Goal: Task Accomplishment & Management: Manage account settings

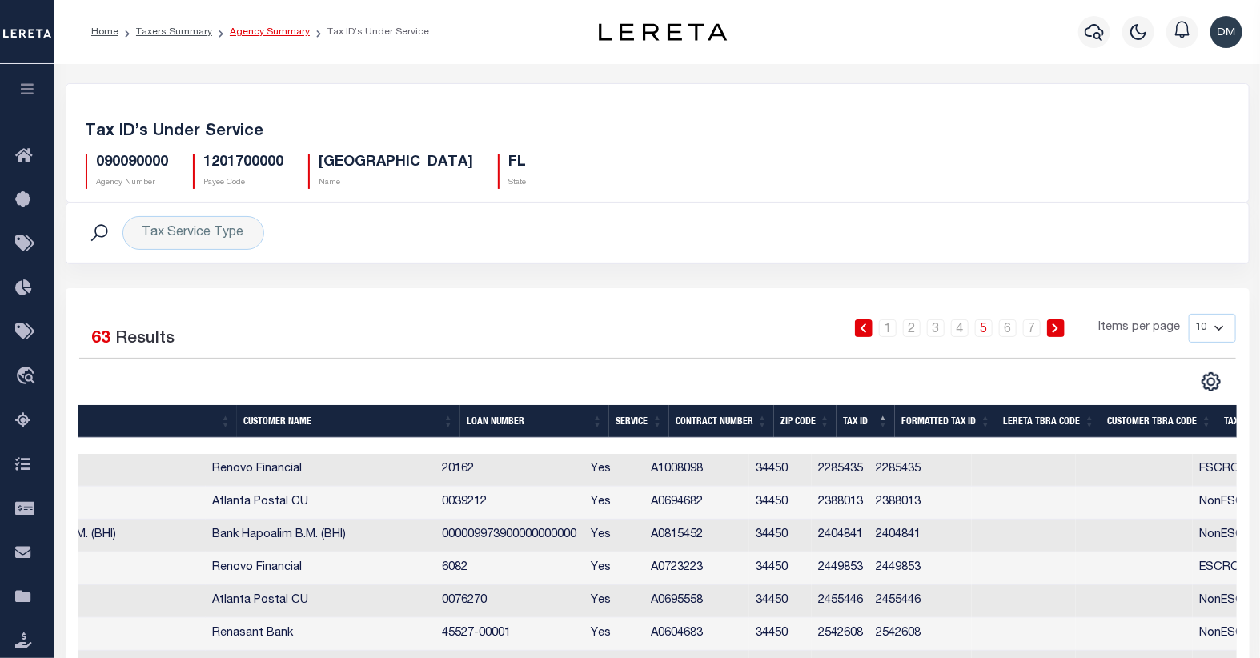
click at [267, 30] on link "Agency Summary" at bounding box center [270, 32] width 80 height 10
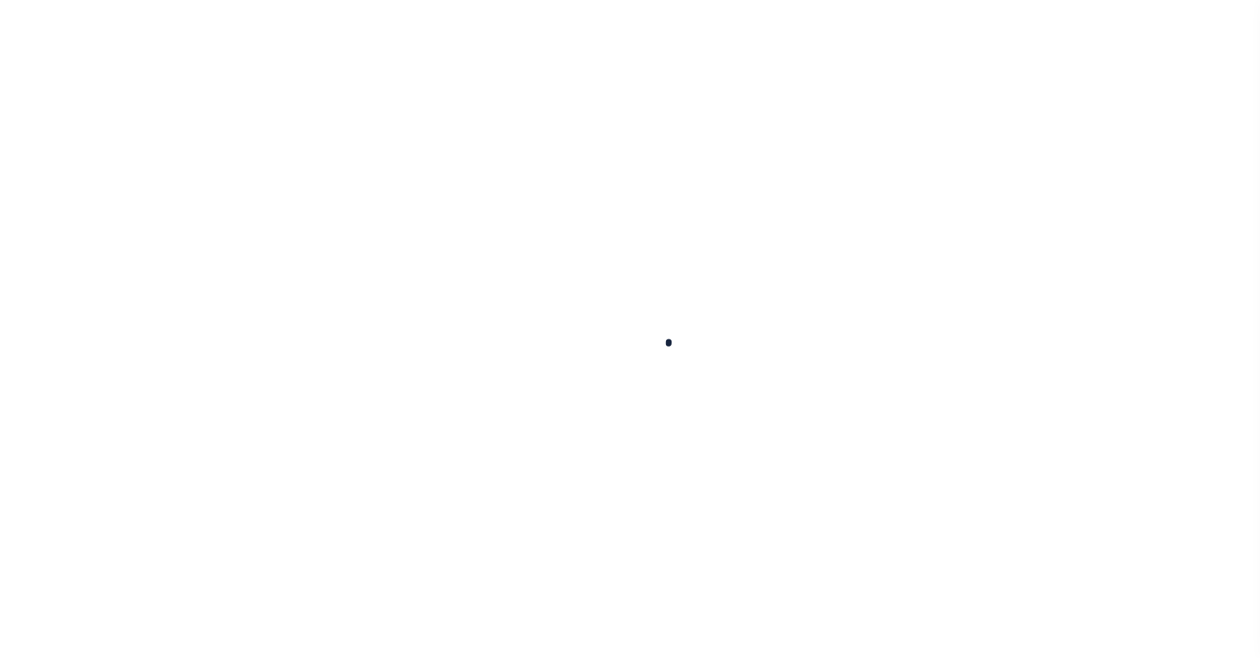
select select
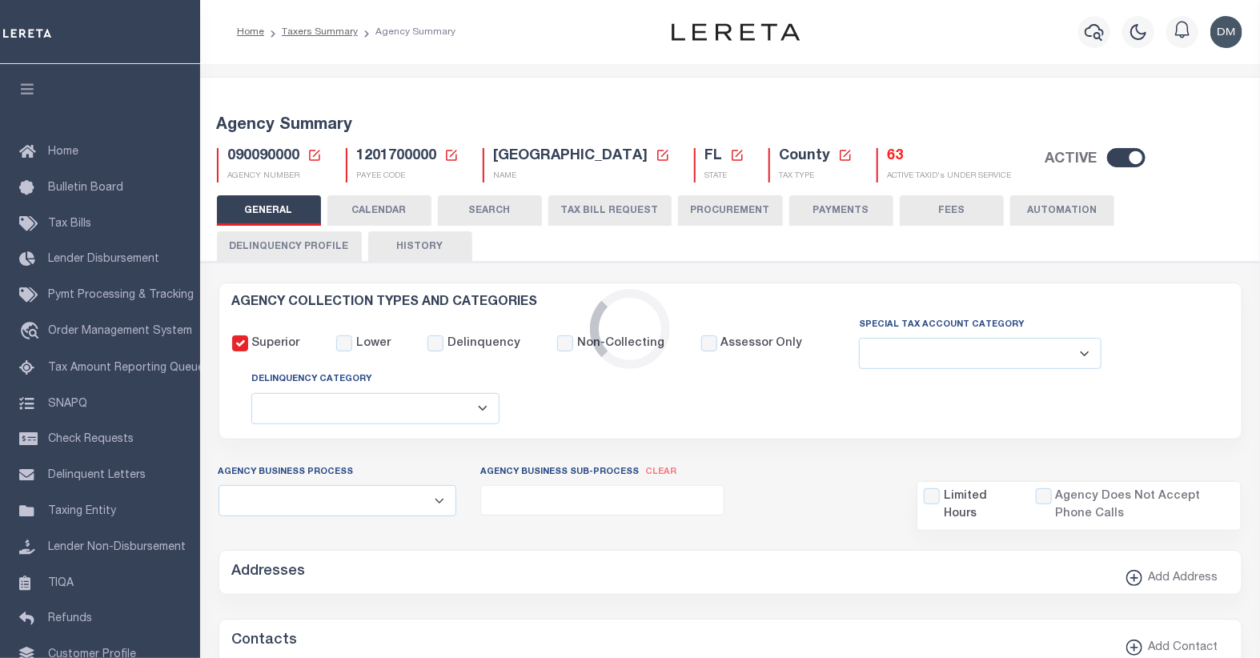
checkbox input "false"
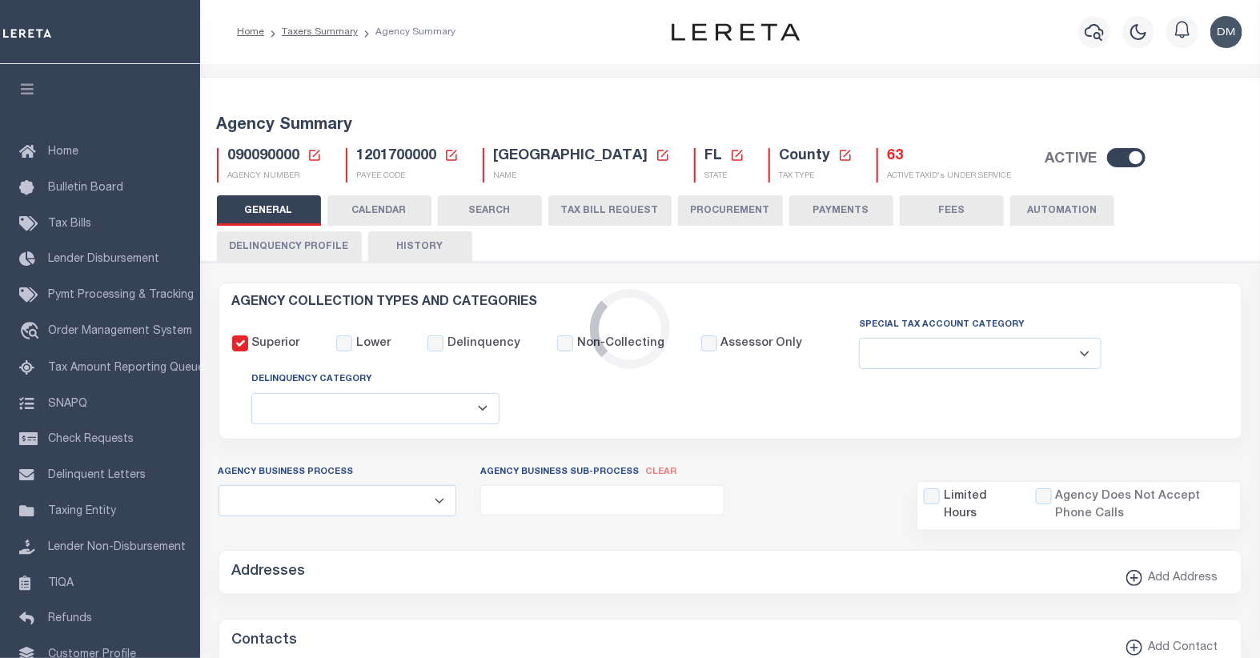
type input "1201700000"
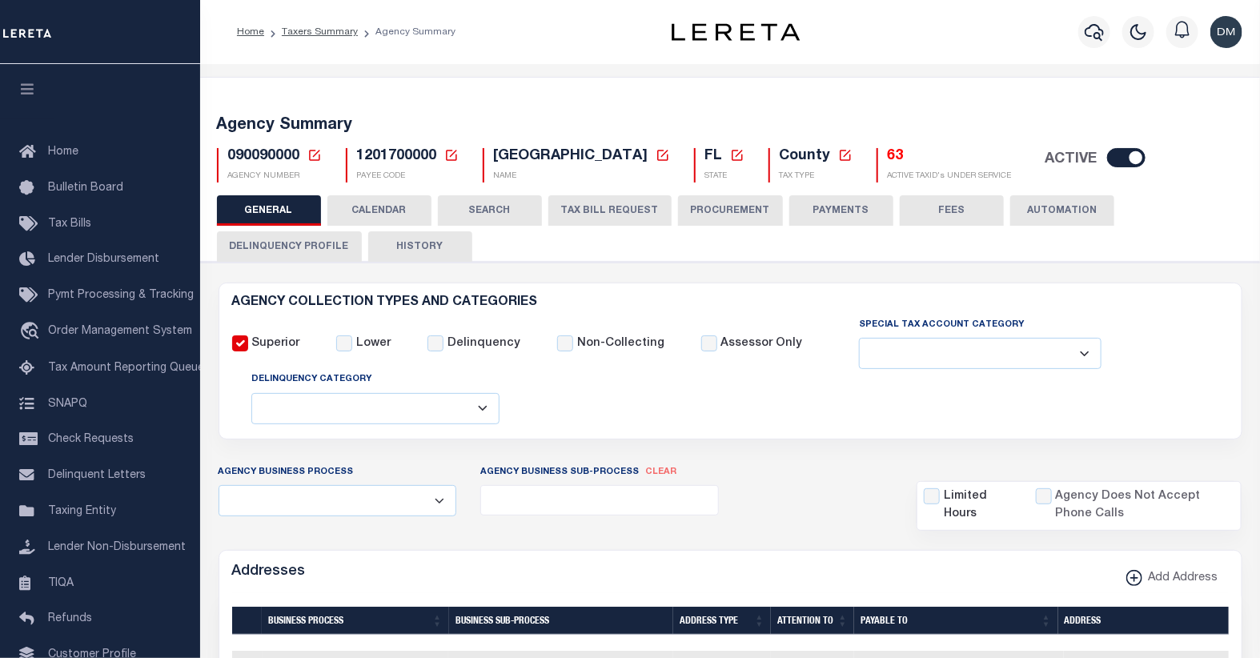
click at [311, 155] on icon at bounding box center [314, 155] width 14 height 14
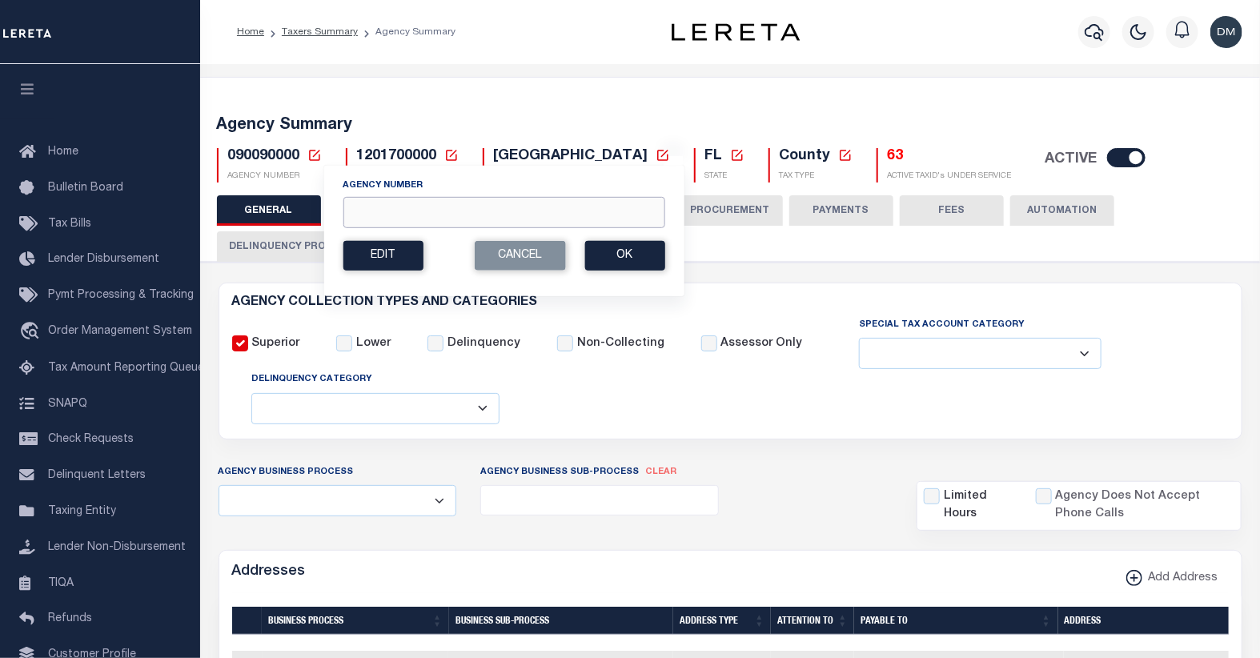
click at [373, 203] on input "Agency Number" at bounding box center [504, 212] width 322 height 31
type input "090290000"
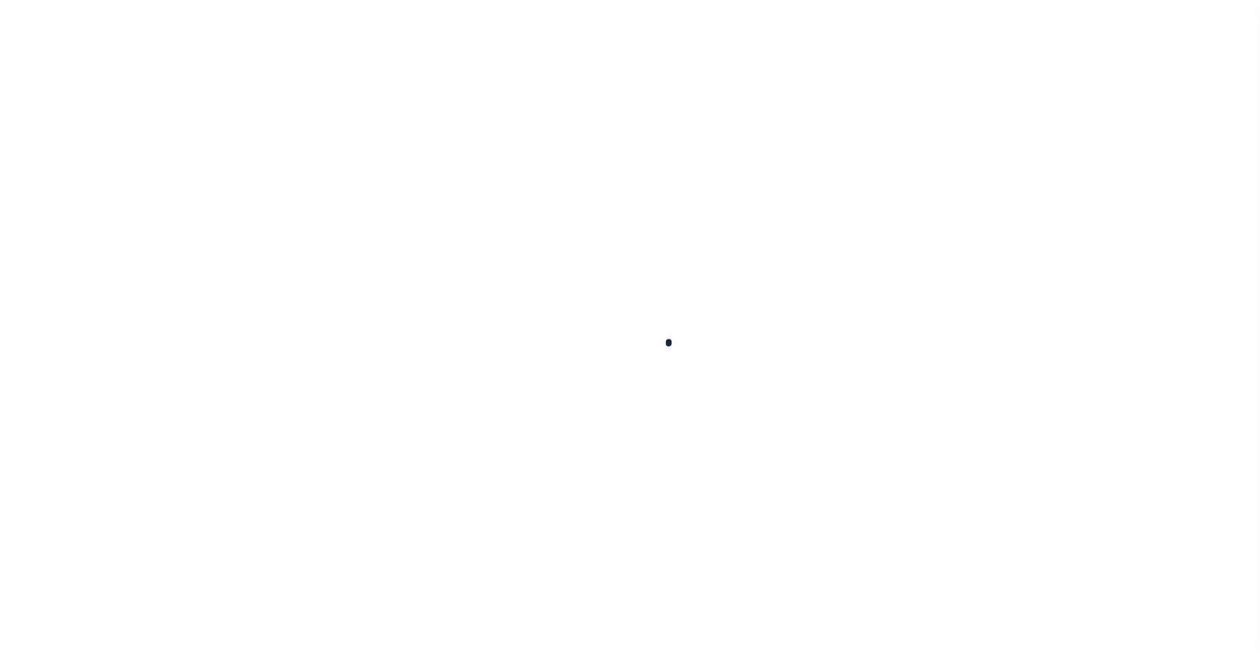
select select
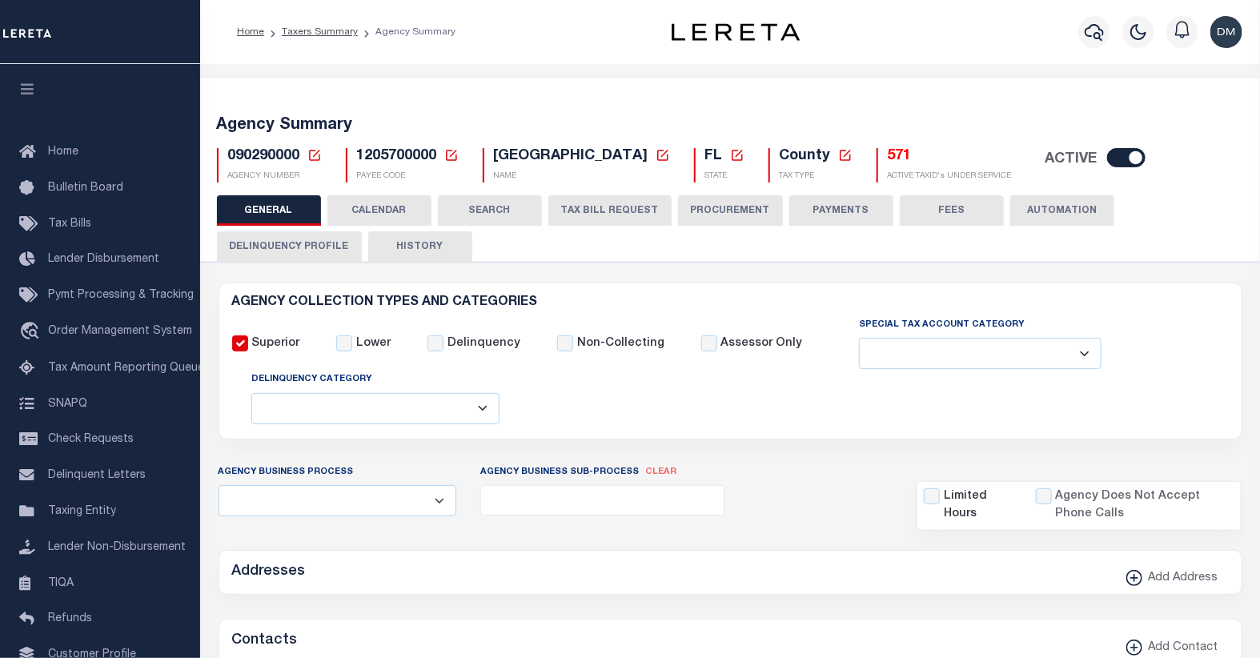
checkbox input "false"
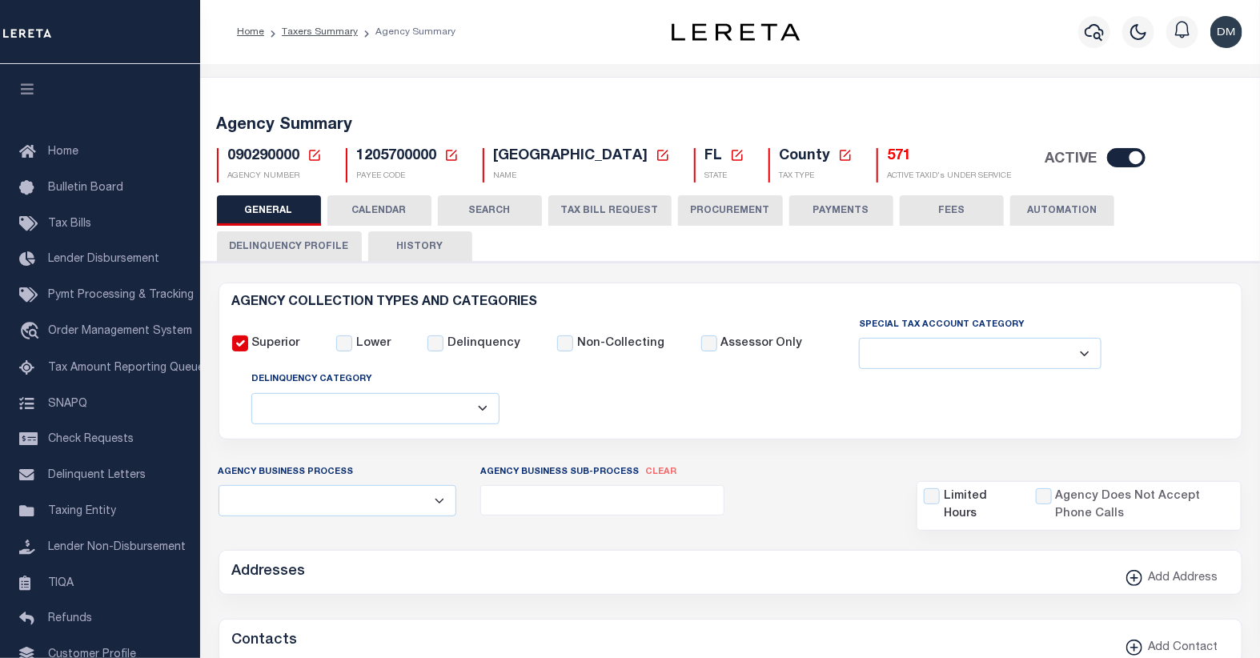
type input "1205700000"
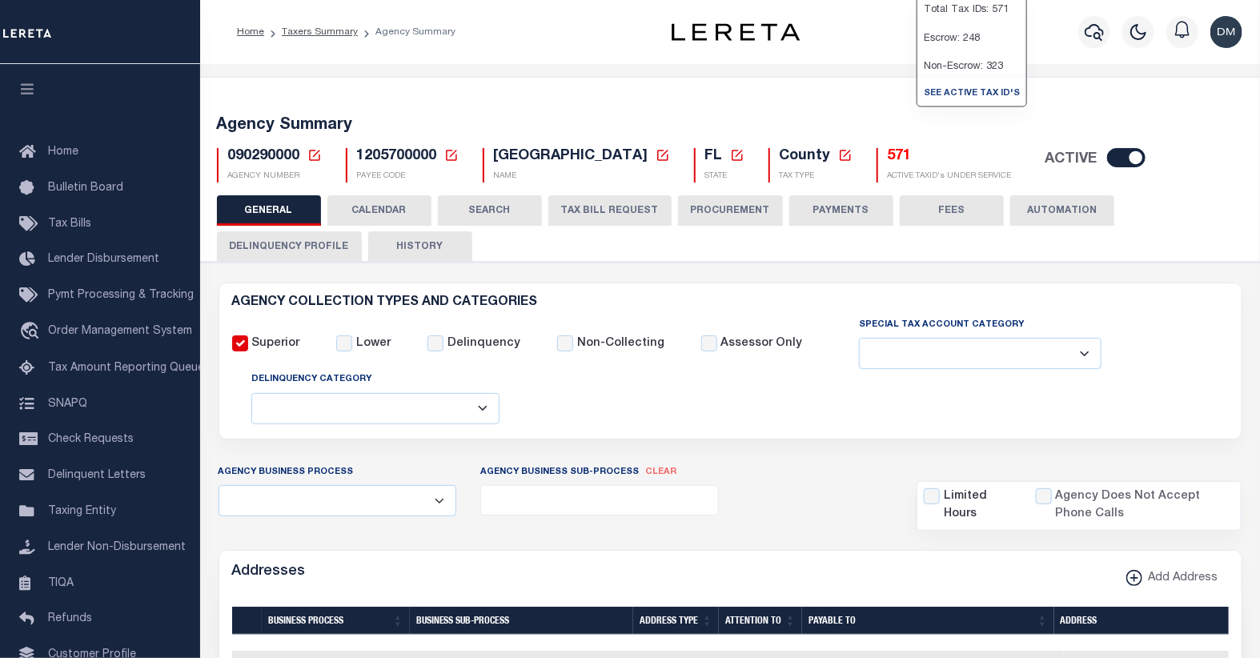
click at [918, 163] on h5 "571" at bounding box center [950, 157] width 124 height 18
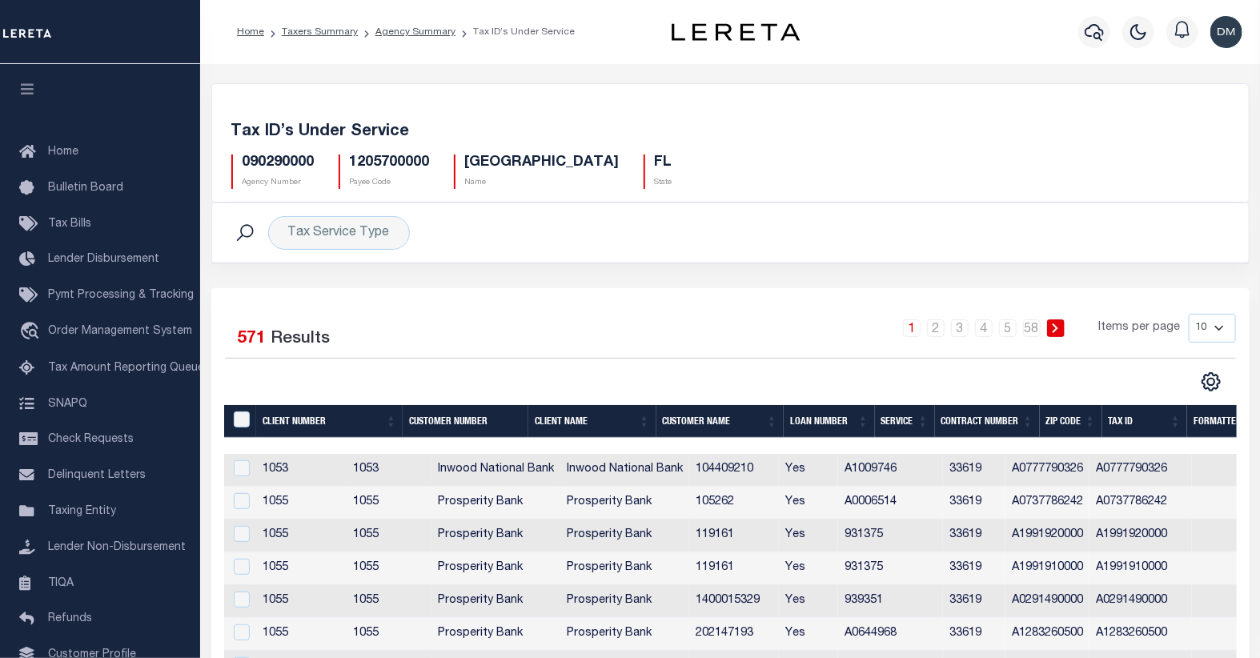
click at [1126, 426] on th "Tax ID" at bounding box center [1144, 421] width 85 height 33
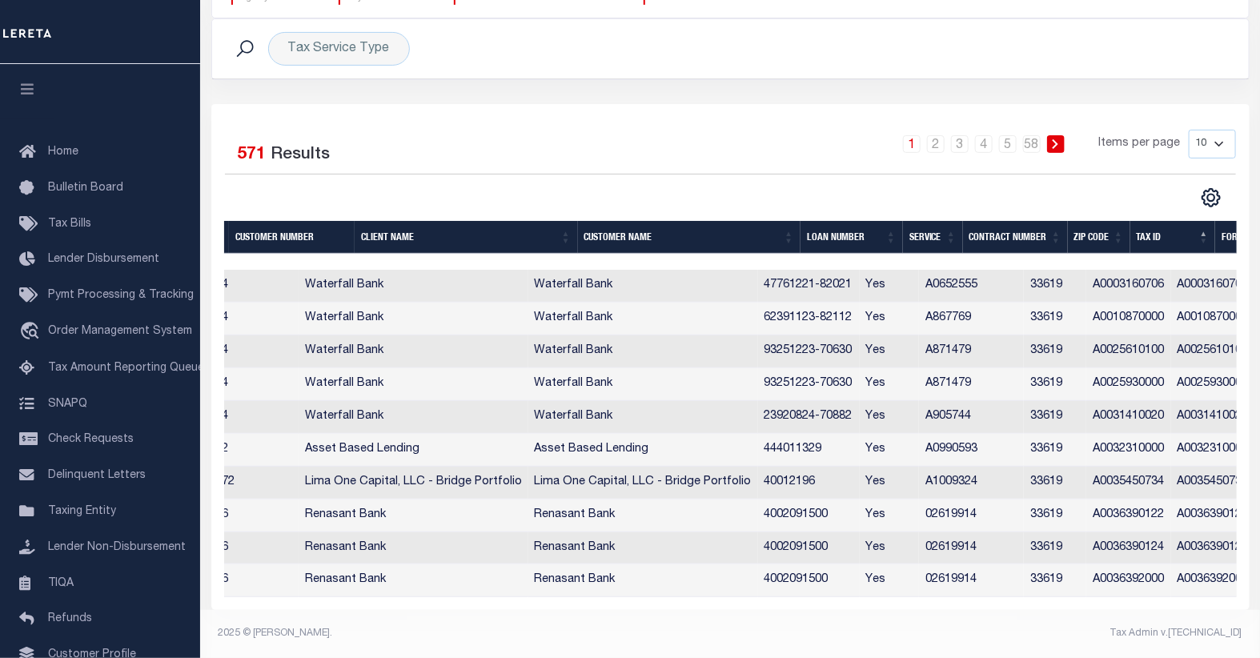
scroll to position [0, 221]
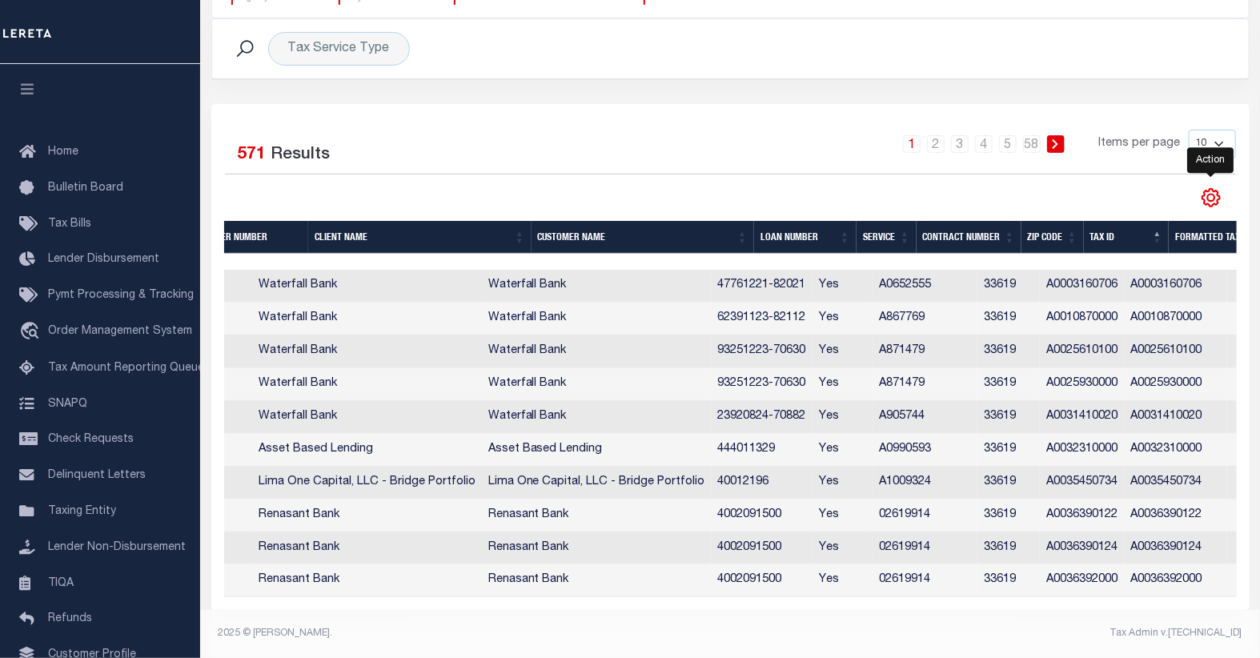
click at [1215, 195] on icon "" at bounding box center [1210, 198] width 7 height 7
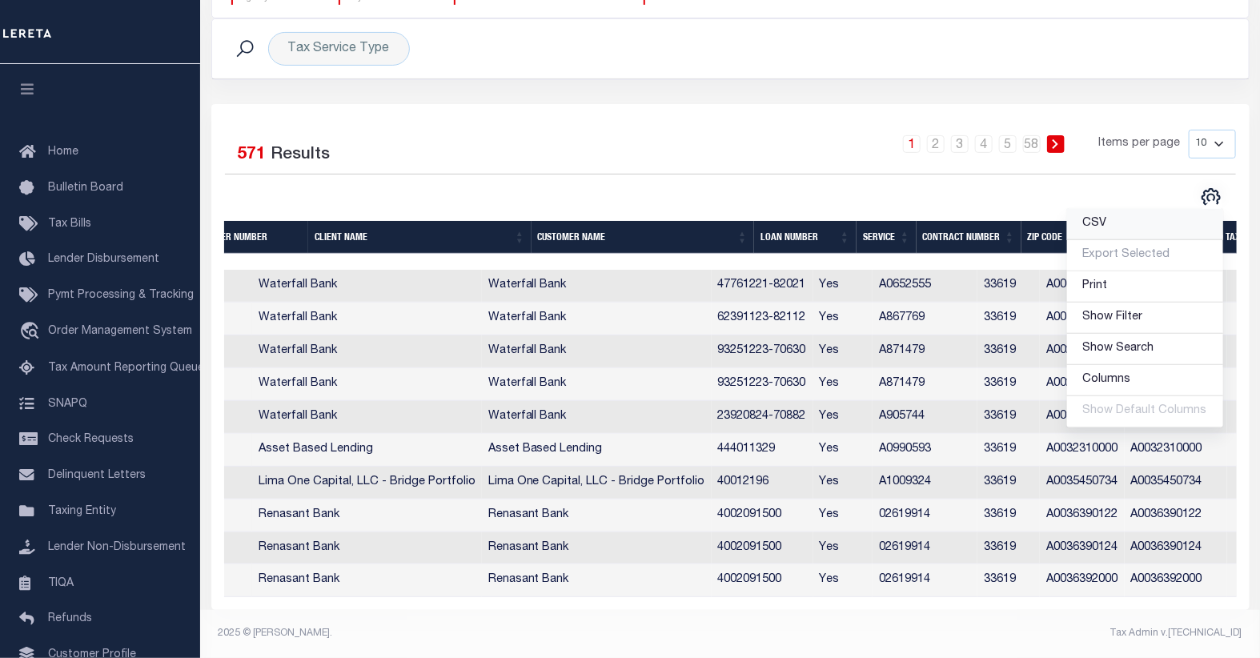
click at [1106, 218] on span "CSV" at bounding box center [1095, 223] width 24 height 11
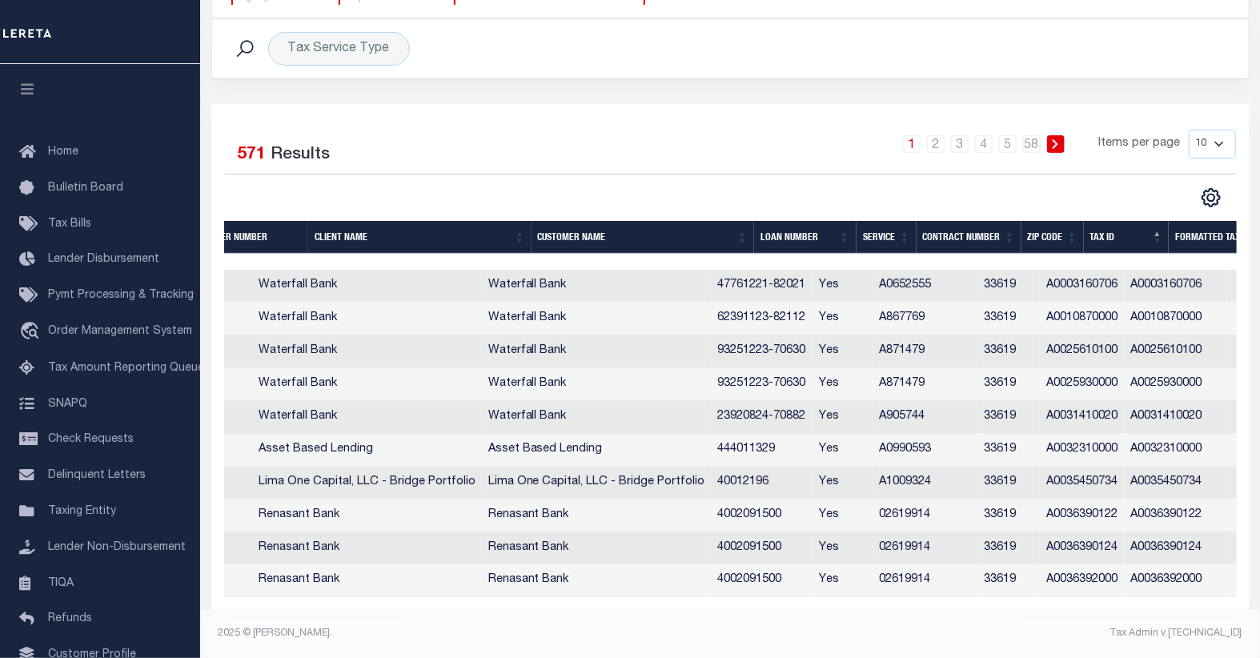
click at [669, 130] on div "1 2 3 4 5 … 58 Items per page 10 25 50 100" at bounding box center [860, 151] width 753 height 42
click at [1006, 136] on link "5" at bounding box center [1008, 144] width 18 height 18
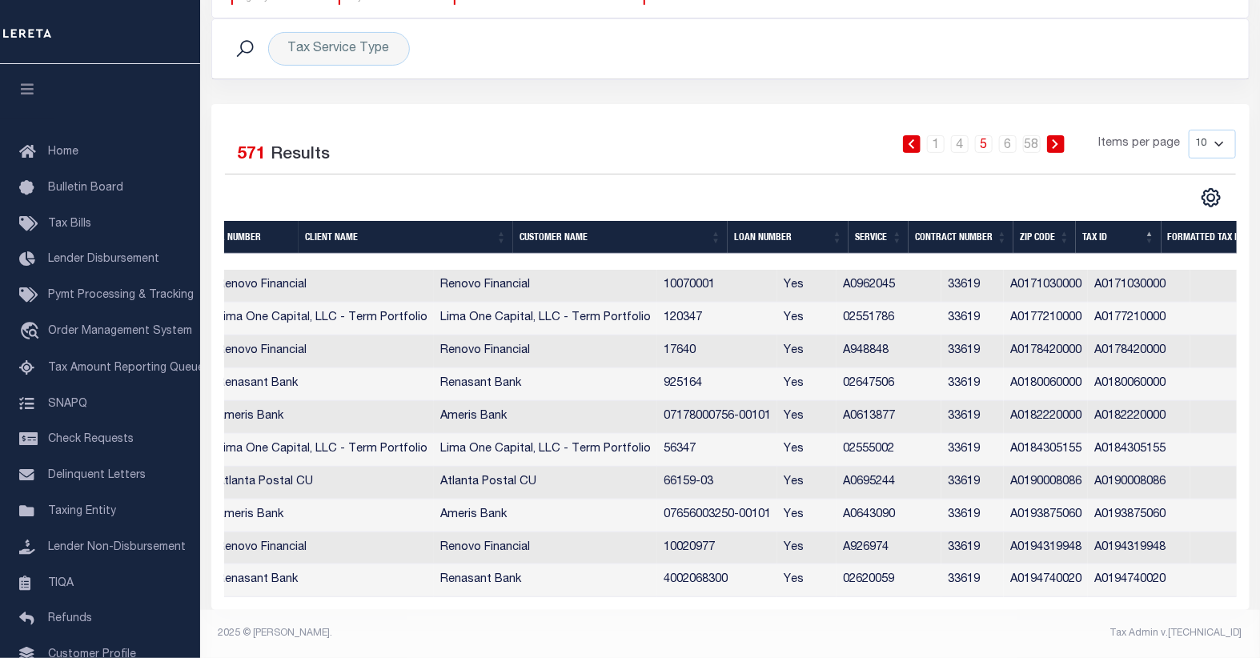
click at [1058, 139] on icon at bounding box center [1056, 144] width 6 height 10
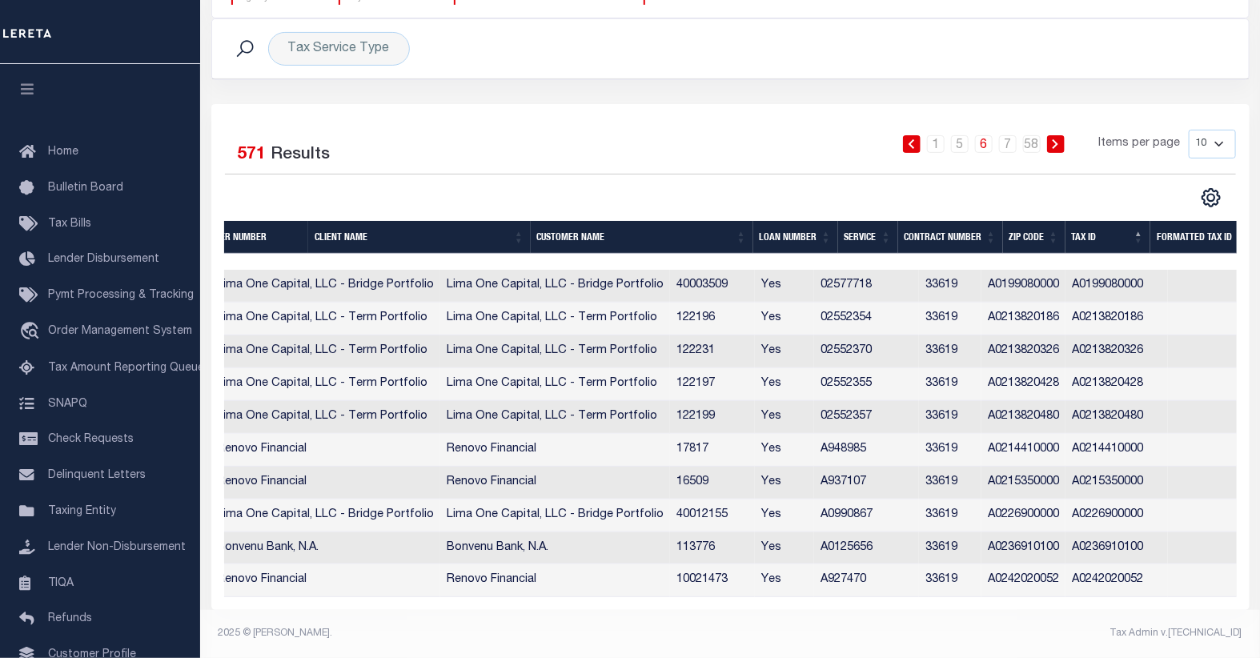
click at [1058, 139] on icon at bounding box center [1056, 144] width 6 height 10
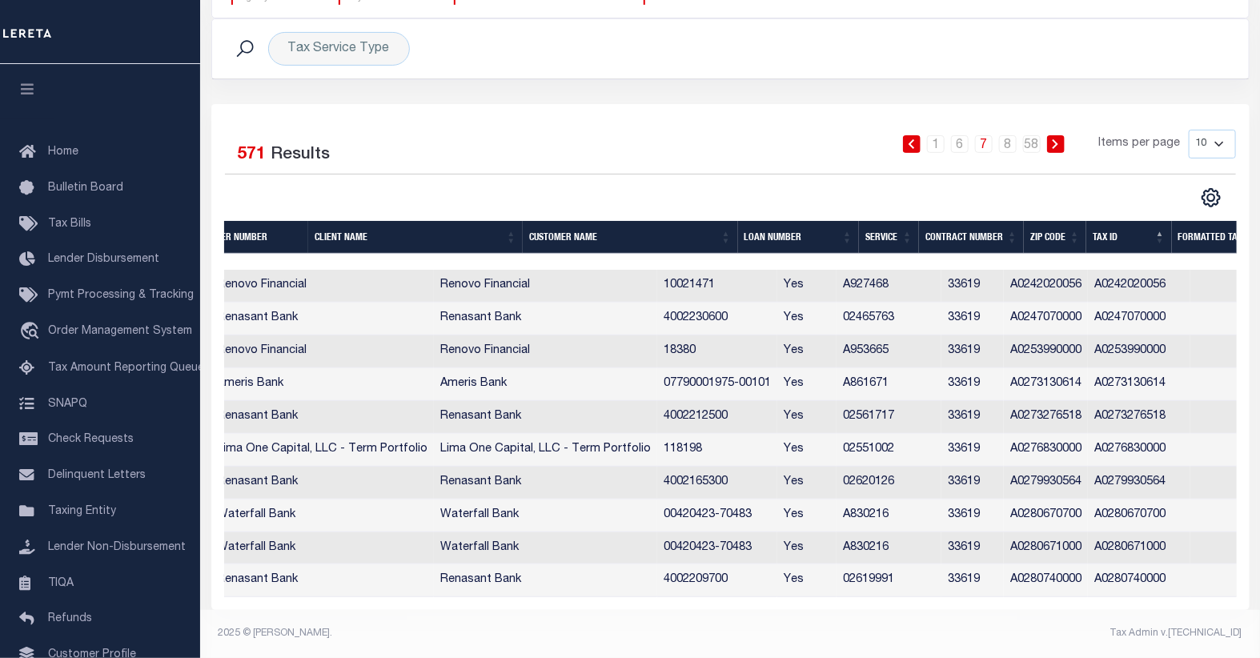
click at [1058, 139] on icon at bounding box center [1056, 144] width 6 height 10
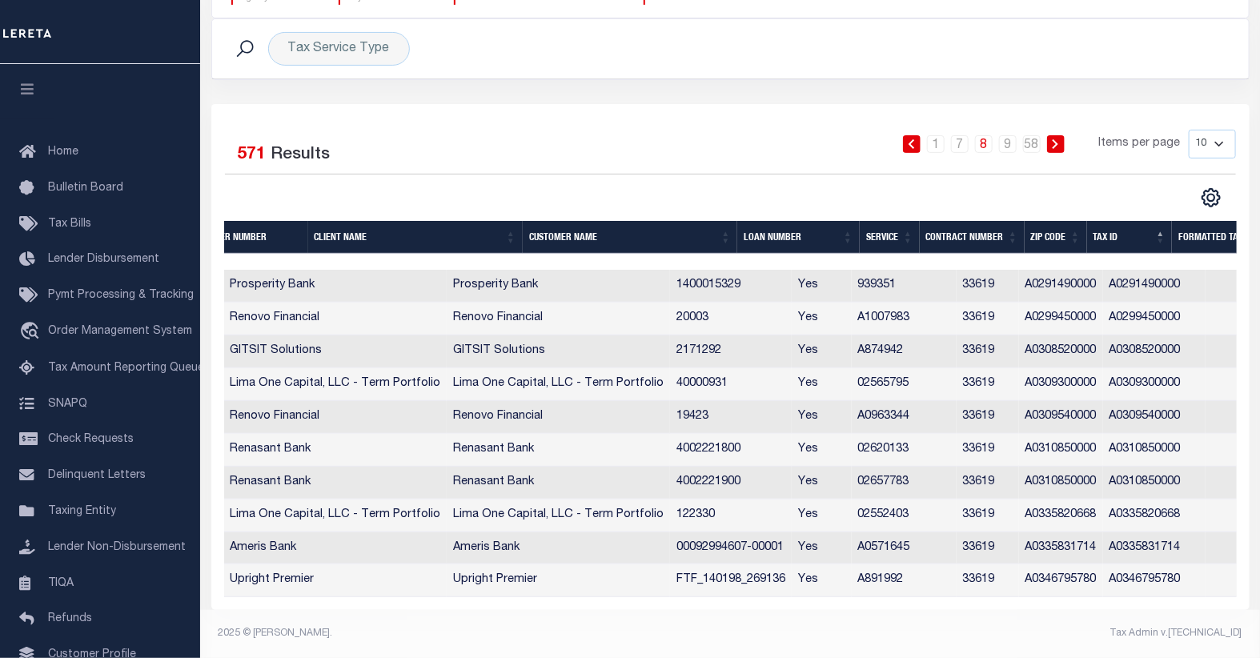
click at [1058, 139] on icon at bounding box center [1056, 144] width 6 height 10
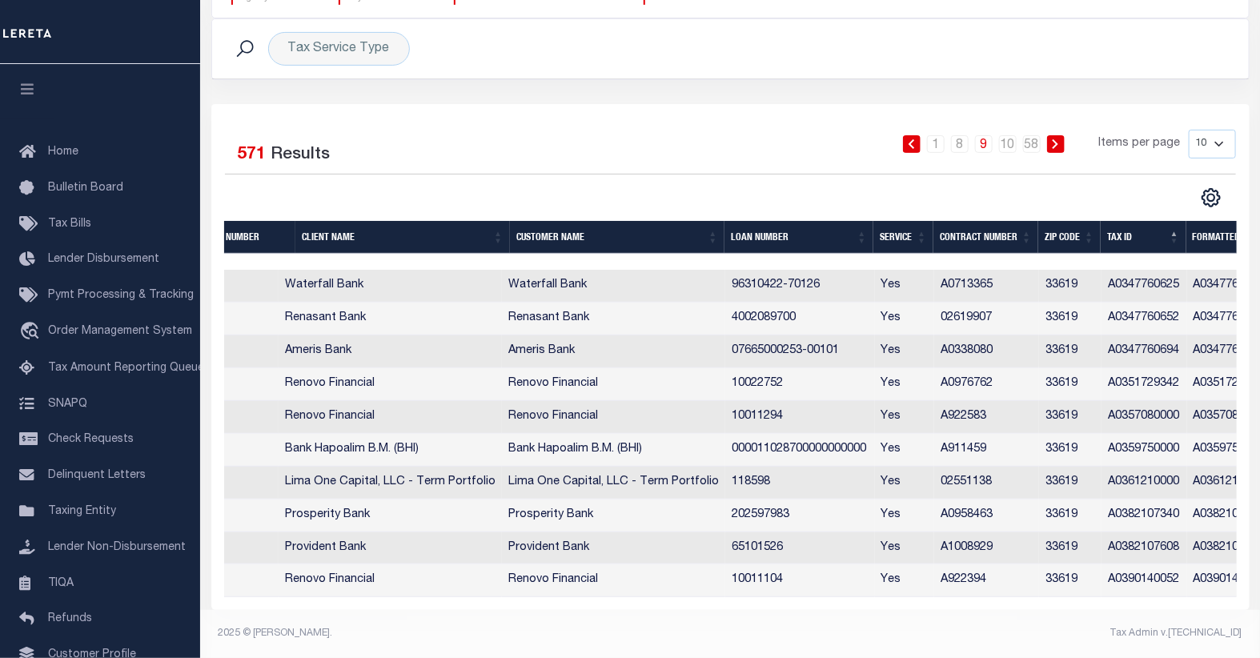
click at [1058, 139] on icon at bounding box center [1056, 144] width 6 height 10
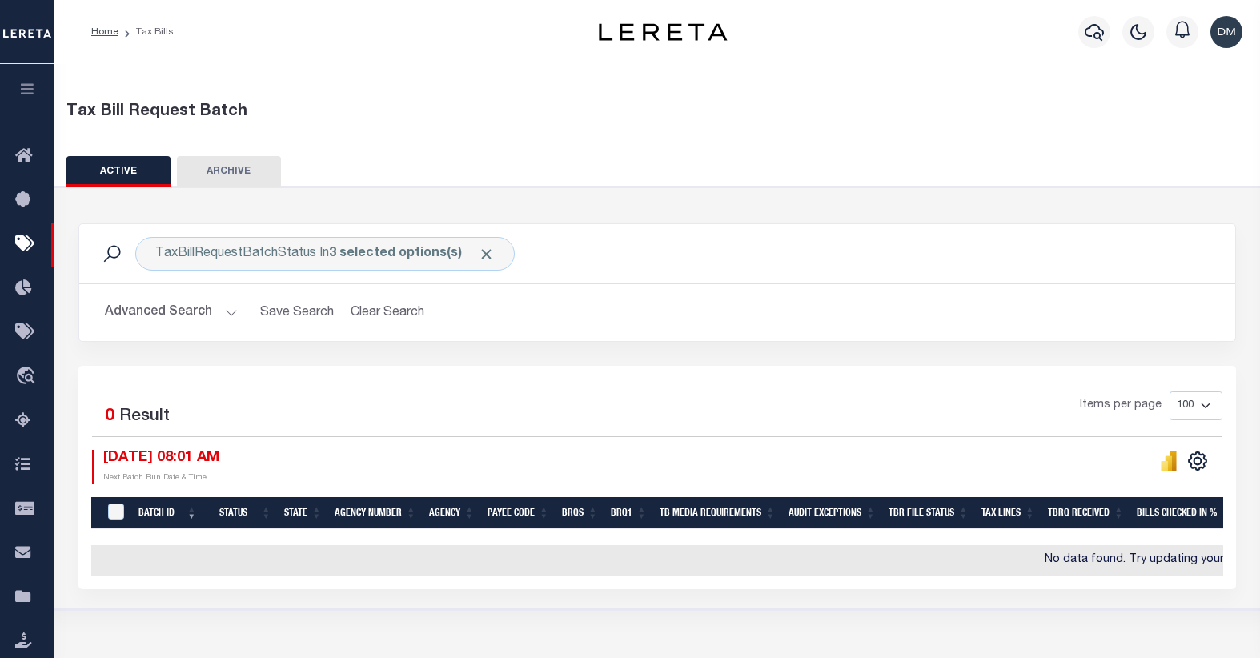
select select
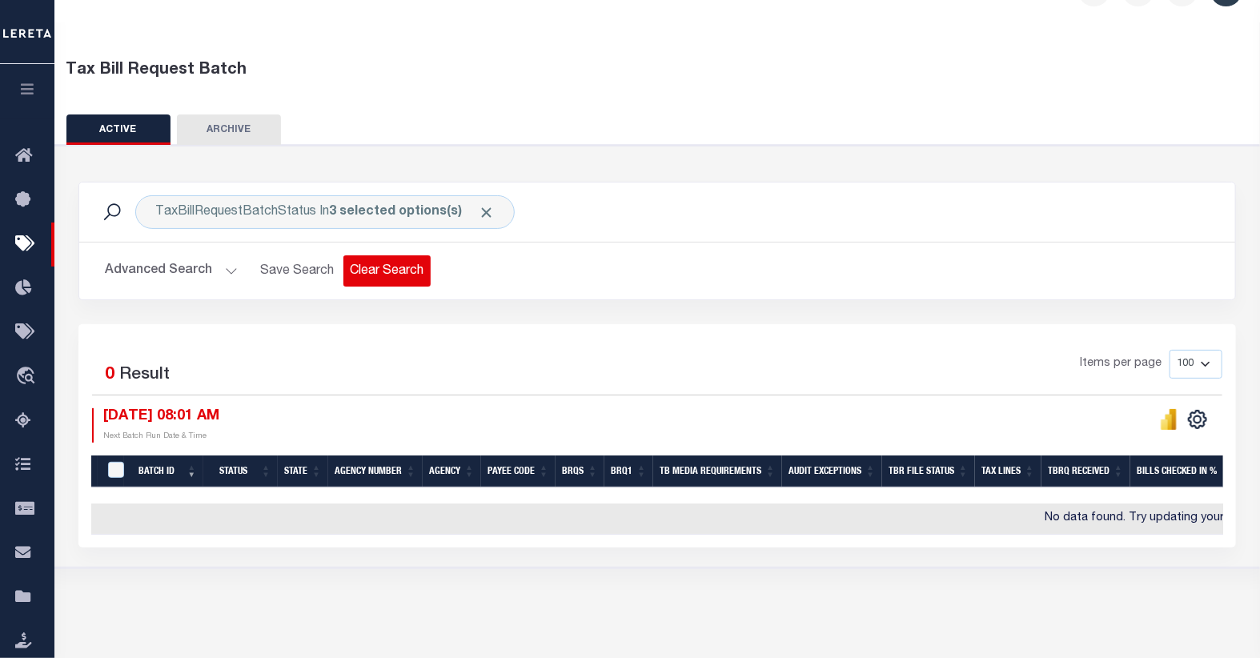
scroll to position [42, 0]
click at [177, 270] on button "Advanced Search" at bounding box center [171, 270] width 133 height 31
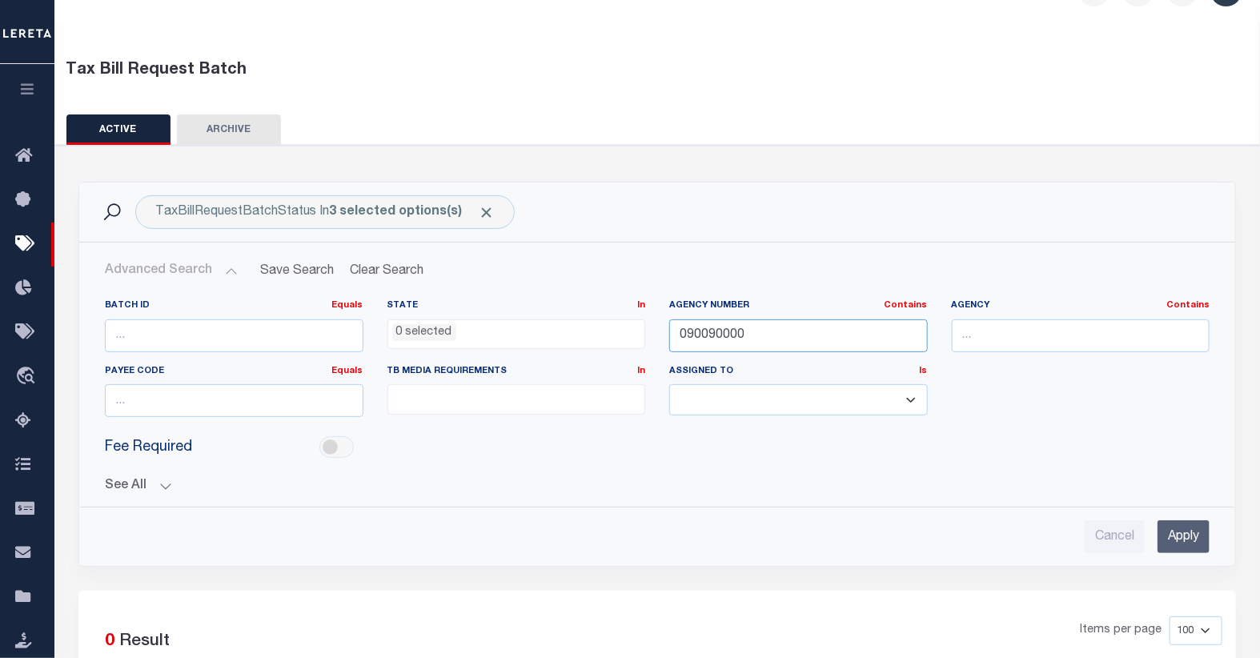
click at [721, 338] on input "090090000" at bounding box center [798, 335] width 259 height 33
type input "09029"
drag, startPoint x: 1182, startPoint y: 539, endPoint x: 1190, endPoint y: 532, distance: 10.3
click at [1199, 533] on input "Apply" at bounding box center [1184, 536] width 52 height 33
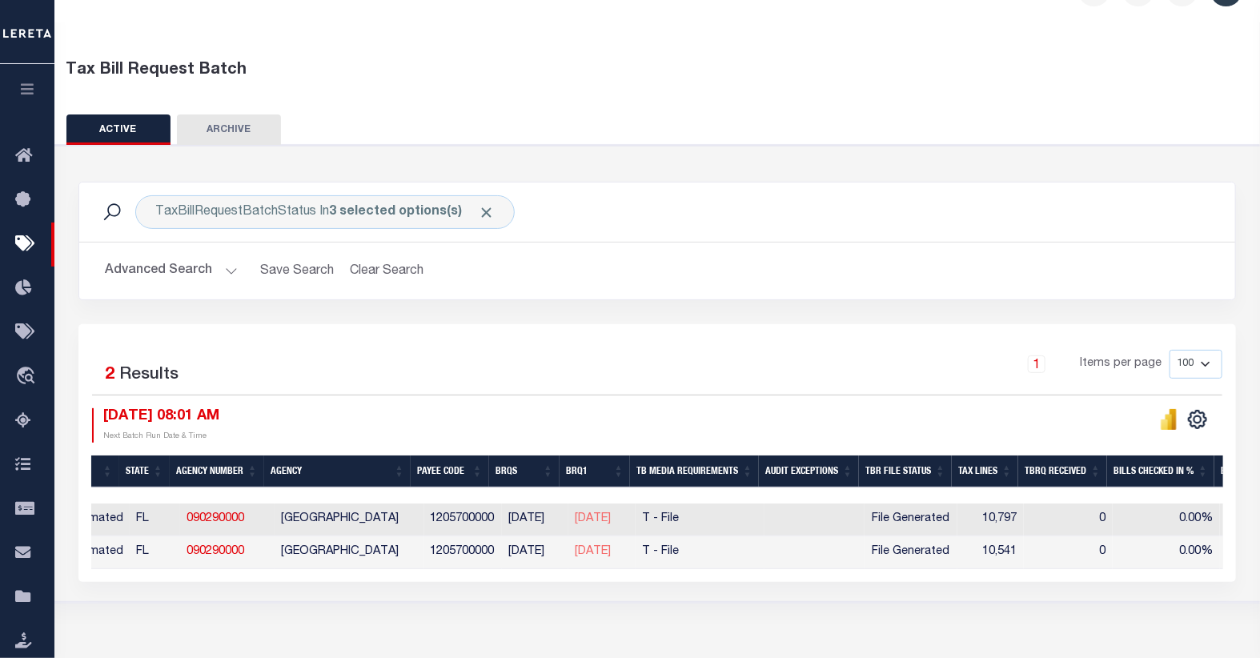
scroll to position [0, 0]
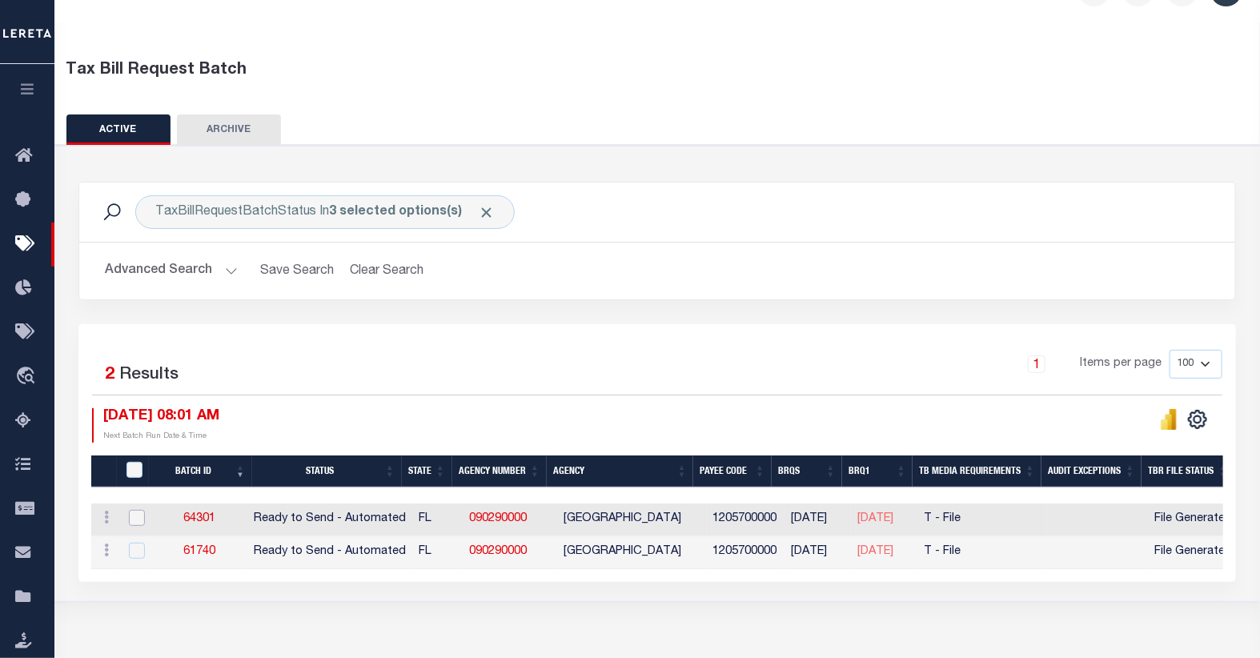
drag, startPoint x: 133, startPoint y: 516, endPoint x: 139, endPoint y: 529, distance: 14.7
click at [137, 522] on input "checkbox" at bounding box center [137, 518] width 16 height 16
checkbox input "true"
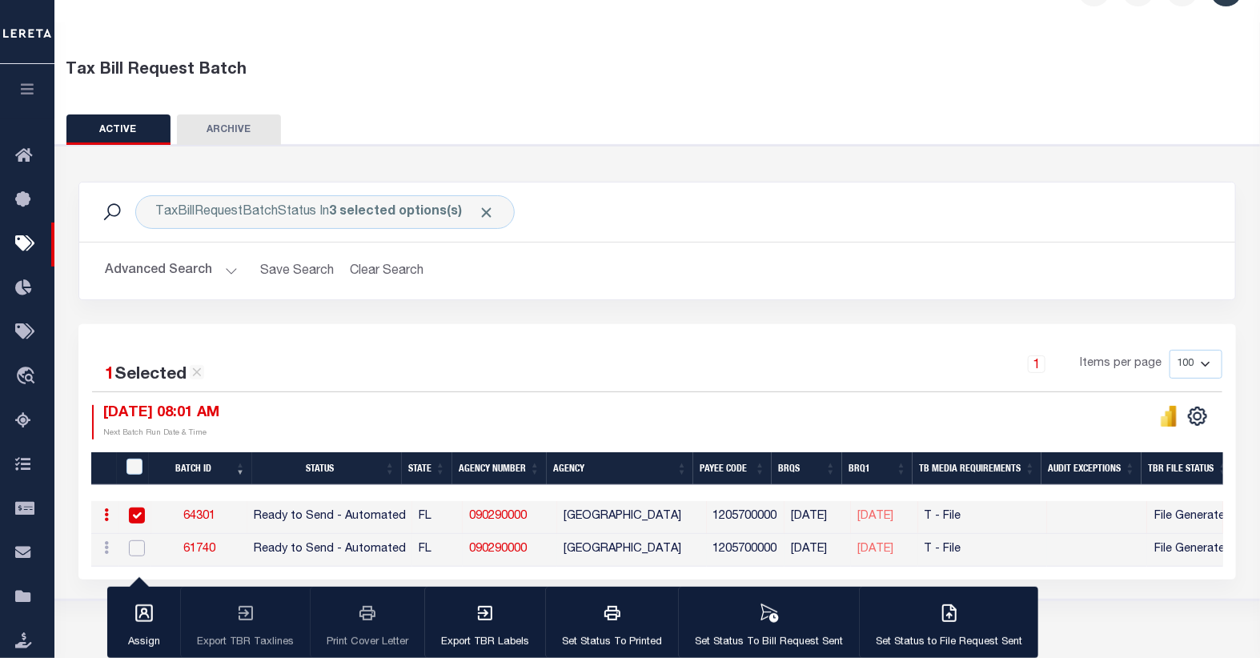
click at [138, 551] on input "checkbox" at bounding box center [137, 548] width 16 height 16
checkbox input "true"
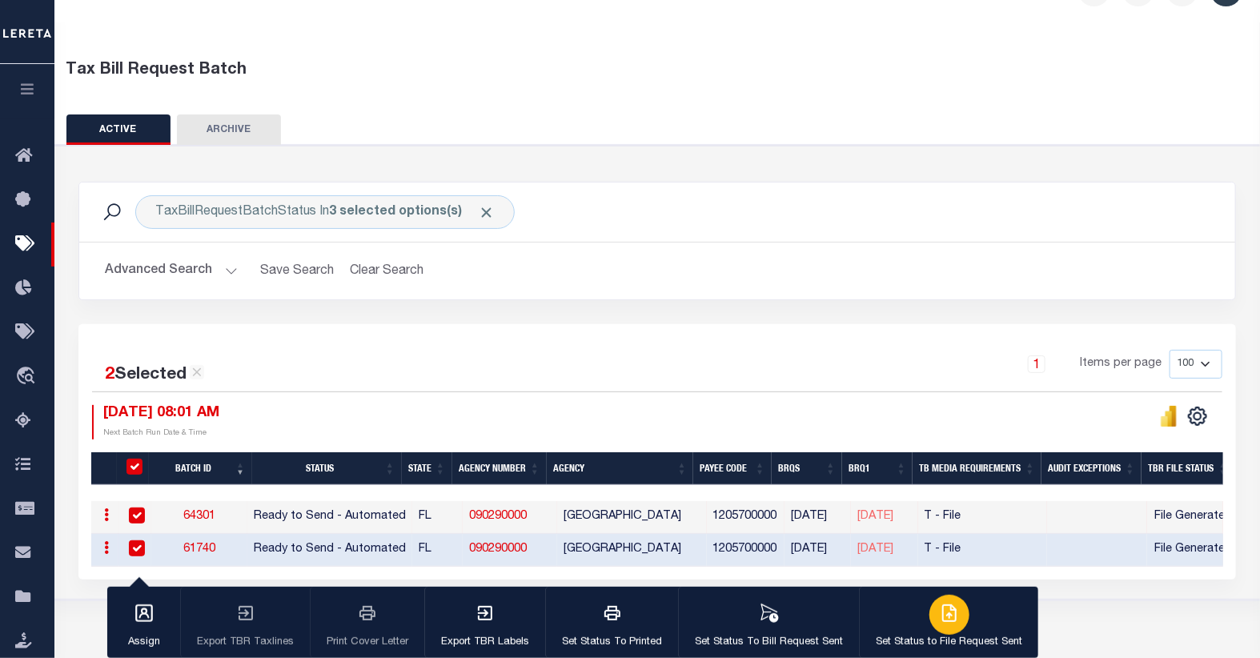
click at [946, 619] on icon "button" at bounding box center [949, 613] width 19 height 19
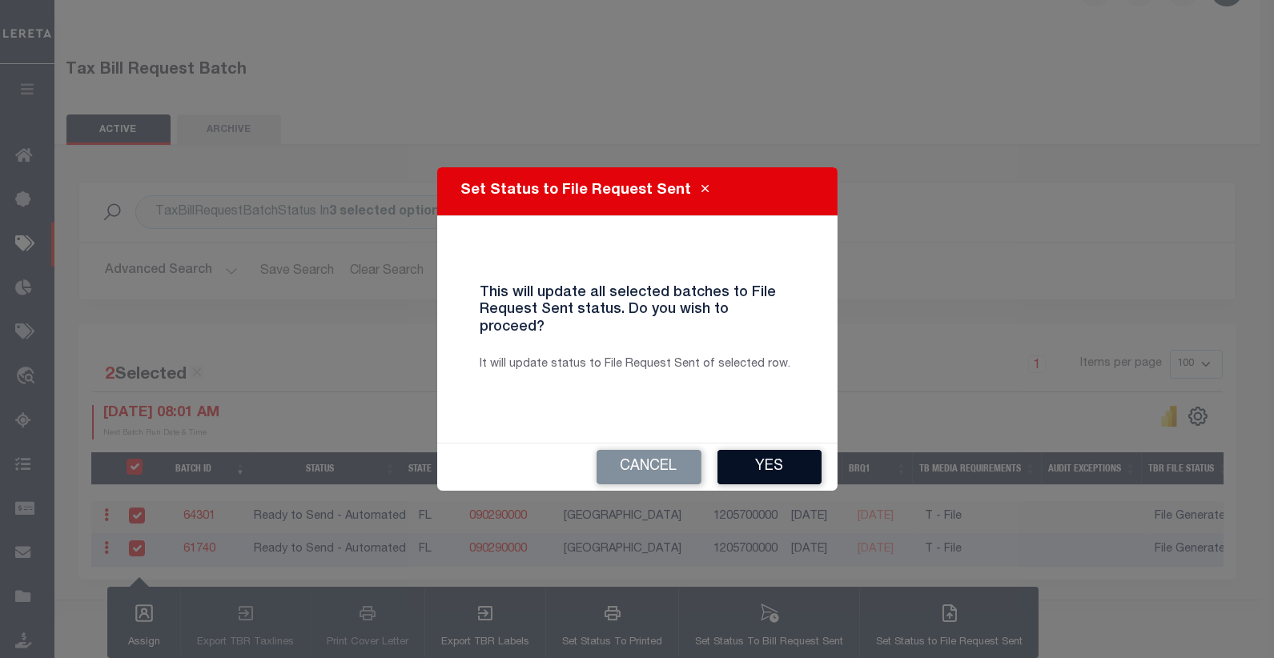
click at [757, 458] on button "Yes" at bounding box center [769, 467] width 104 height 34
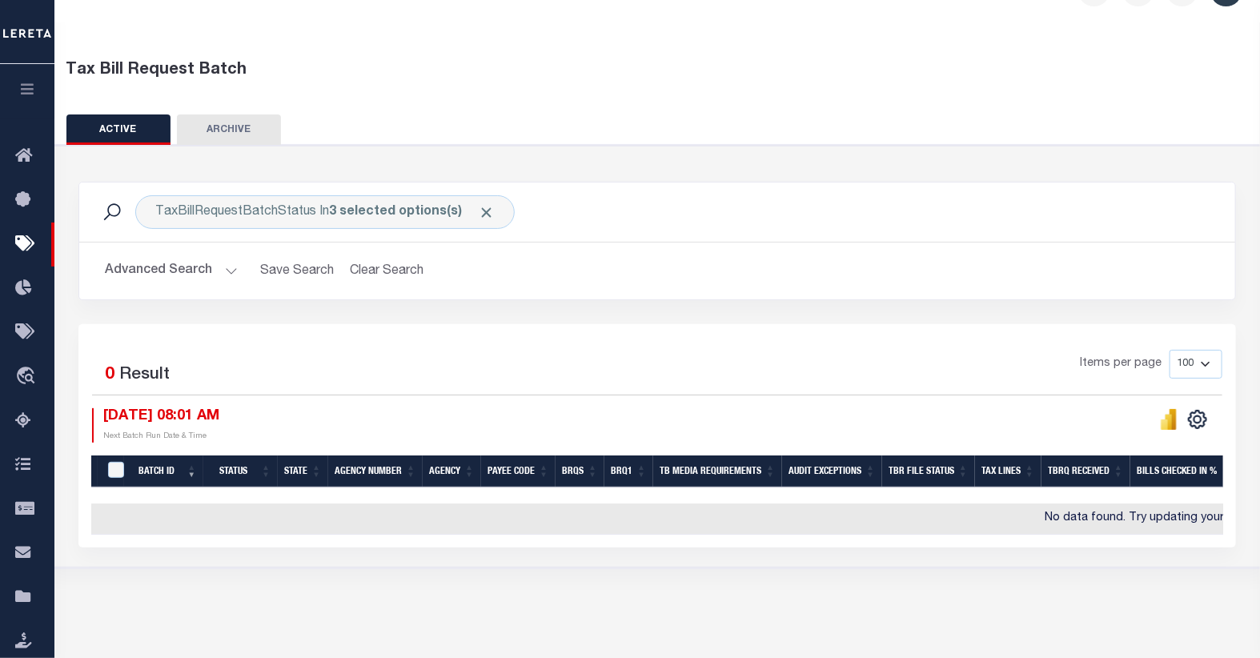
click at [175, 276] on button "Advanced Search" at bounding box center [171, 270] width 133 height 31
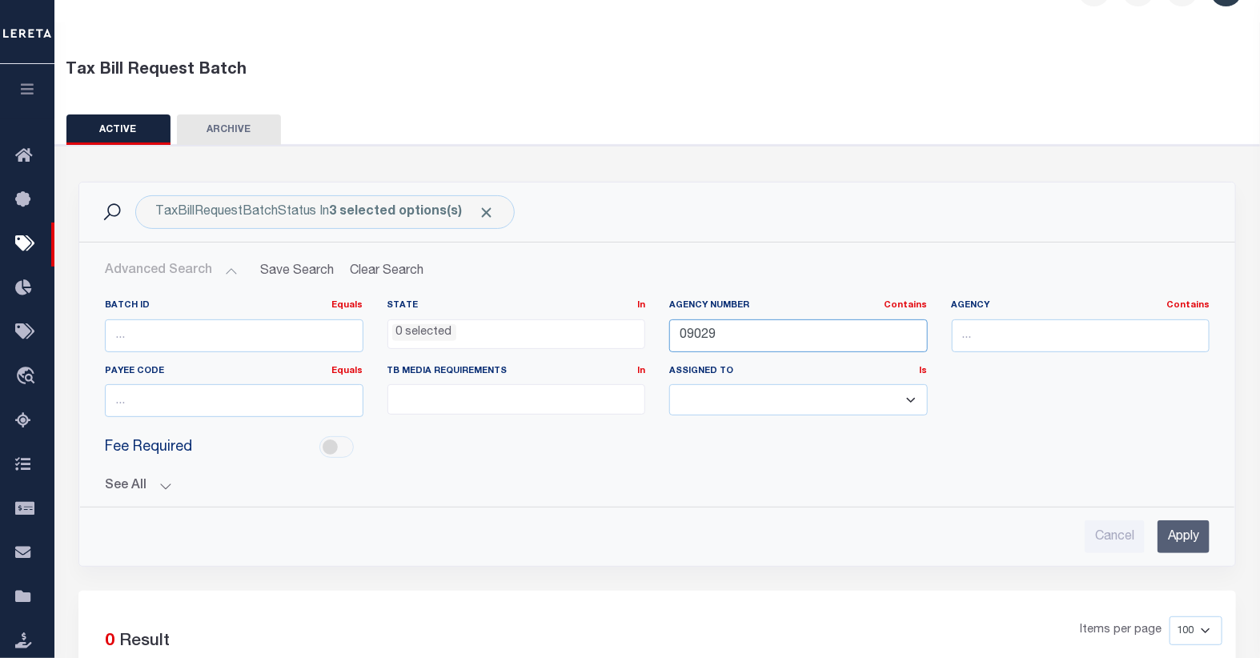
click at [737, 342] on input "09029" at bounding box center [798, 335] width 259 height 33
type input "09044"
click at [1180, 525] on input "Apply" at bounding box center [1184, 536] width 52 height 33
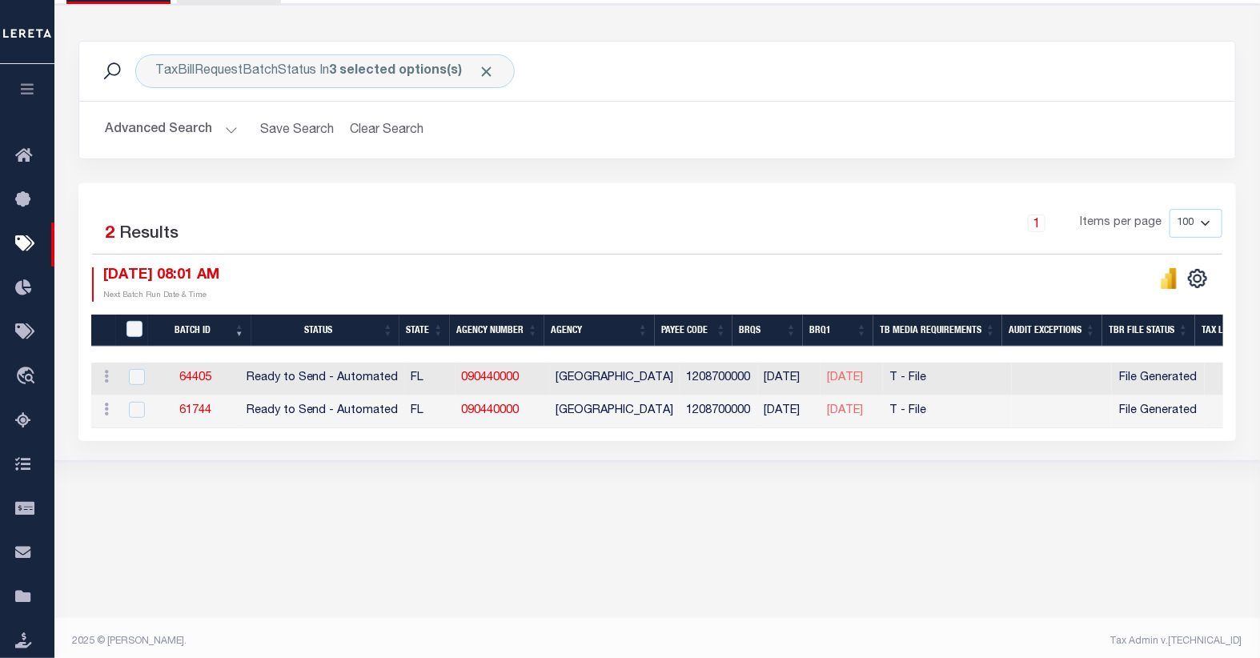
scroll to position [190, 0]
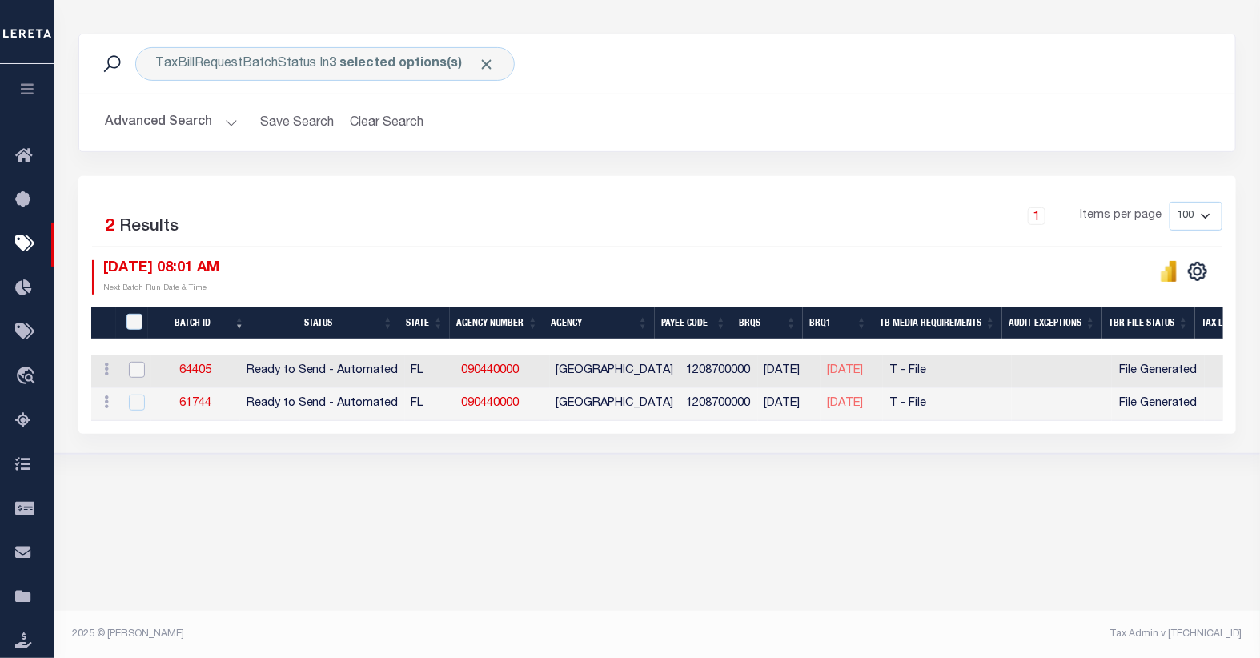
click at [137, 369] on input "checkbox" at bounding box center [137, 370] width 16 height 16
checkbox input "true"
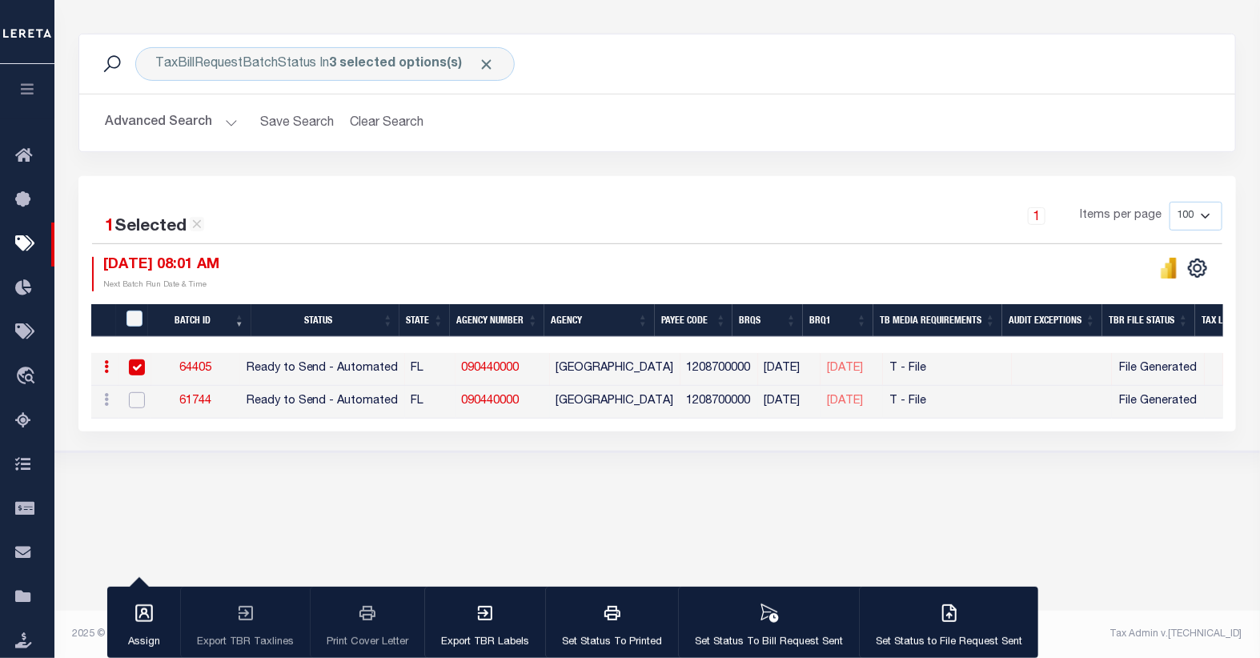
click at [132, 399] on input "checkbox" at bounding box center [137, 400] width 16 height 16
checkbox input "true"
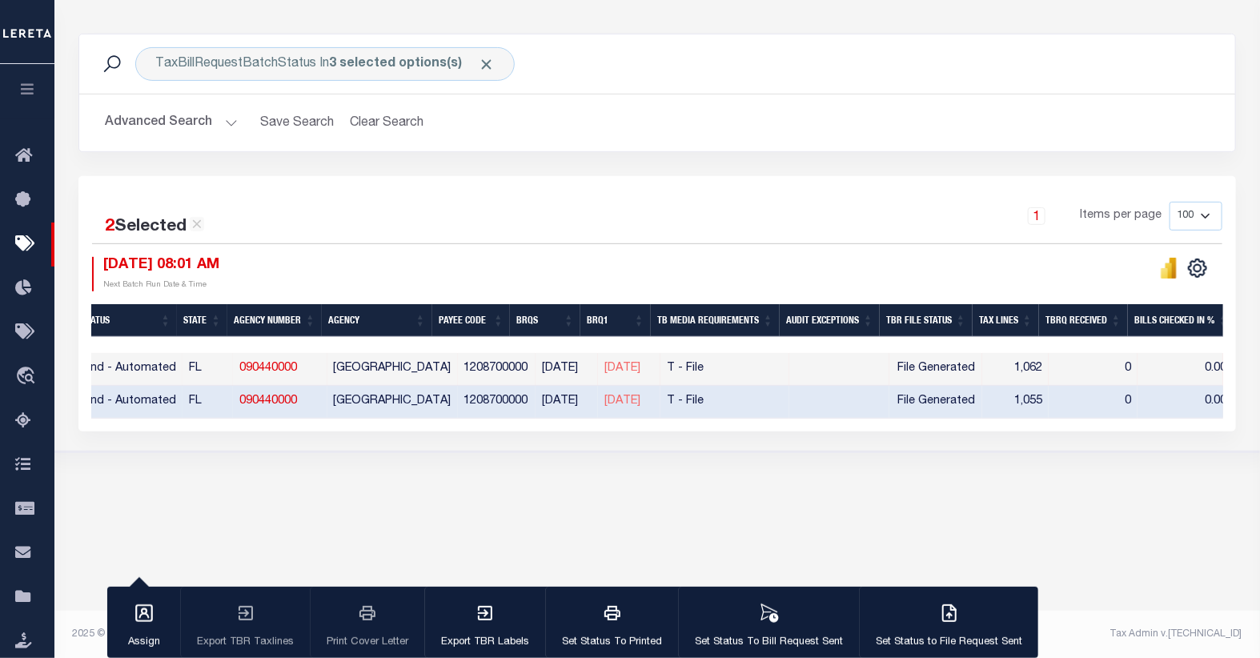
scroll to position [0, 263]
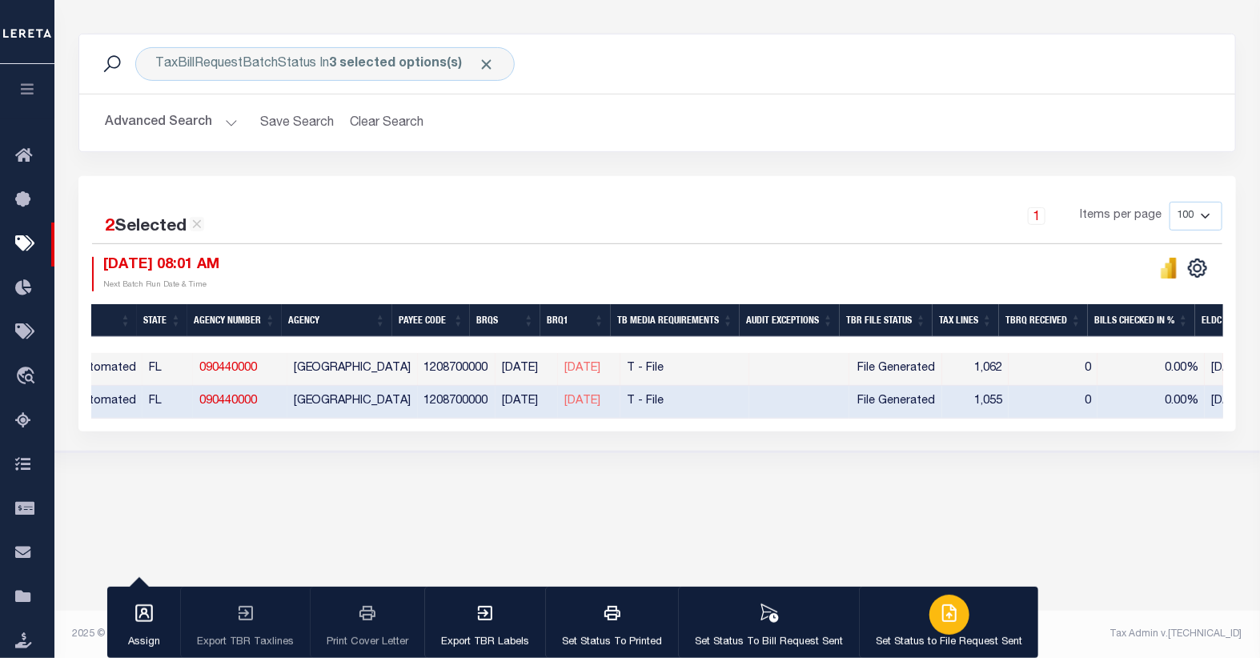
click at [940, 616] on icon "button" at bounding box center [949, 613] width 19 height 19
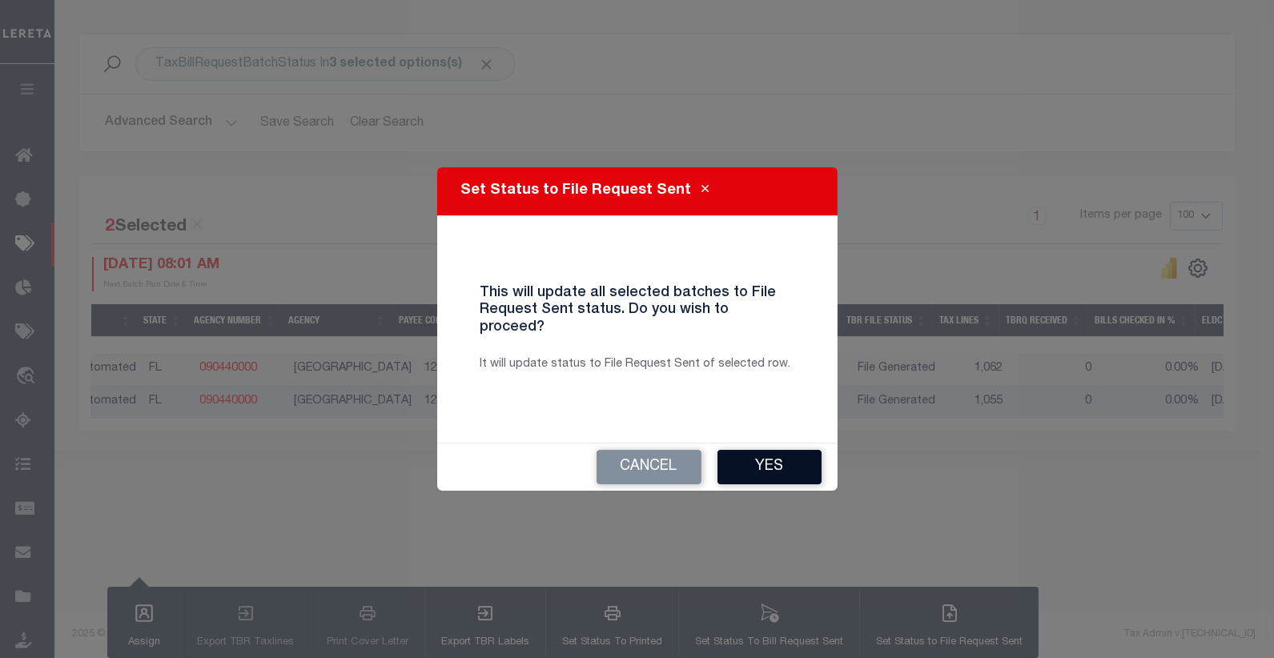
click at [769, 459] on button "Yes" at bounding box center [769, 467] width 104 height 34
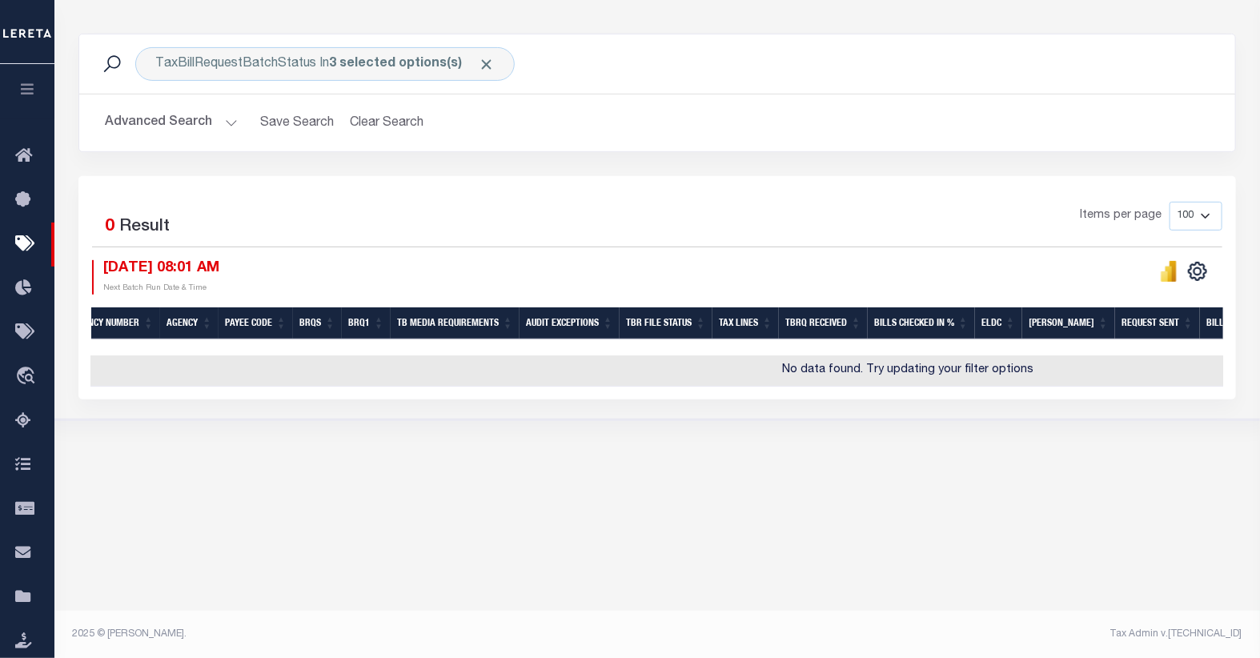
click at [169, 120] on button "Advanced Search" at bounding box center [171, 122] width 133 height 31
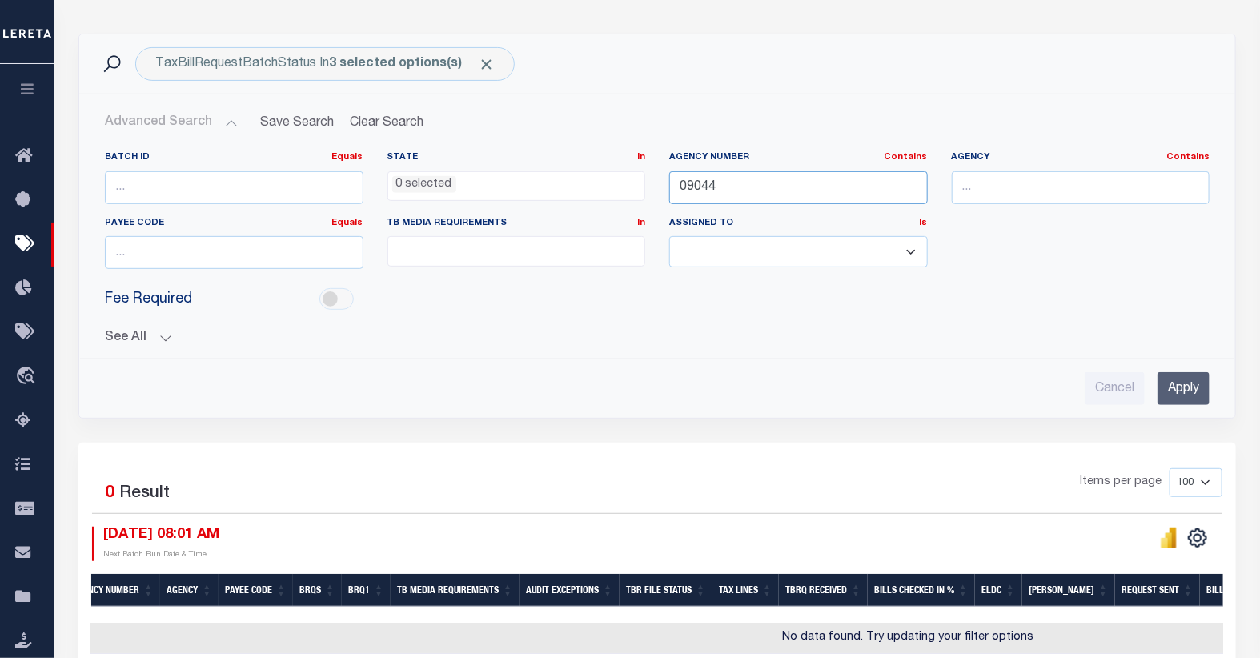
click at [732, 184] on input "09044" at bounding box center [798, 187] width 259 height 33
click at [1197, 382] on input "Apply" at bounding box center [1184, 388] width 52 height 33
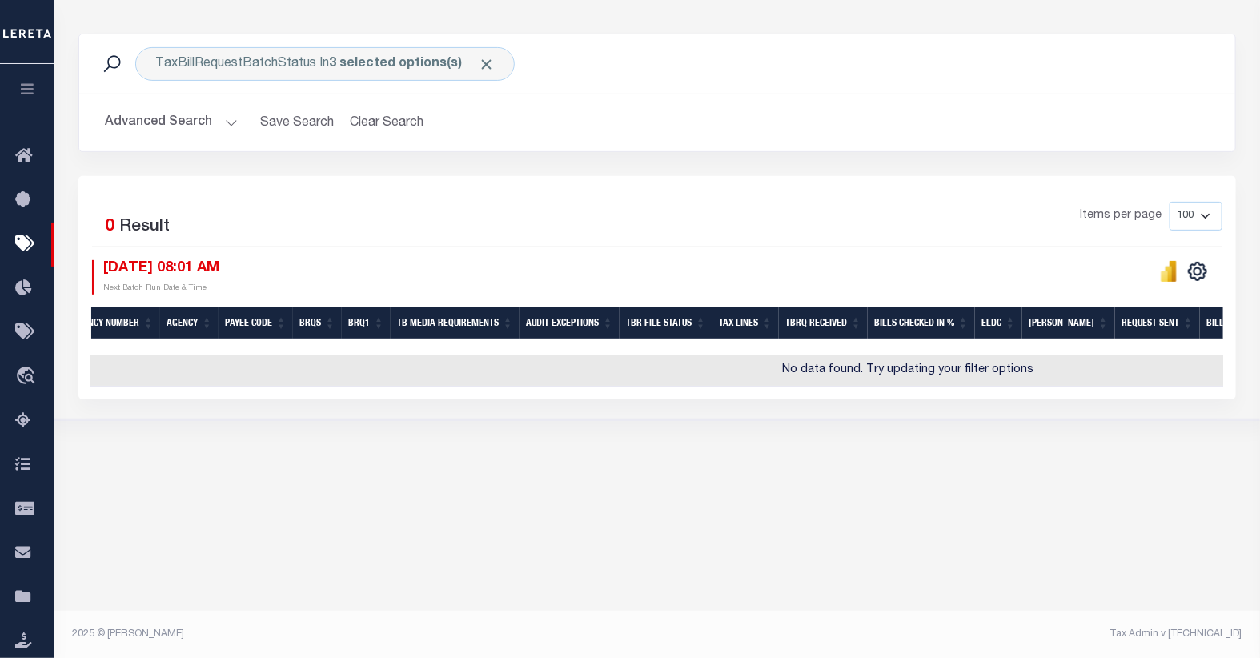
click at [197, 125] on button "Advanced Search" at bounding box center [171, 122] width 133 height 31
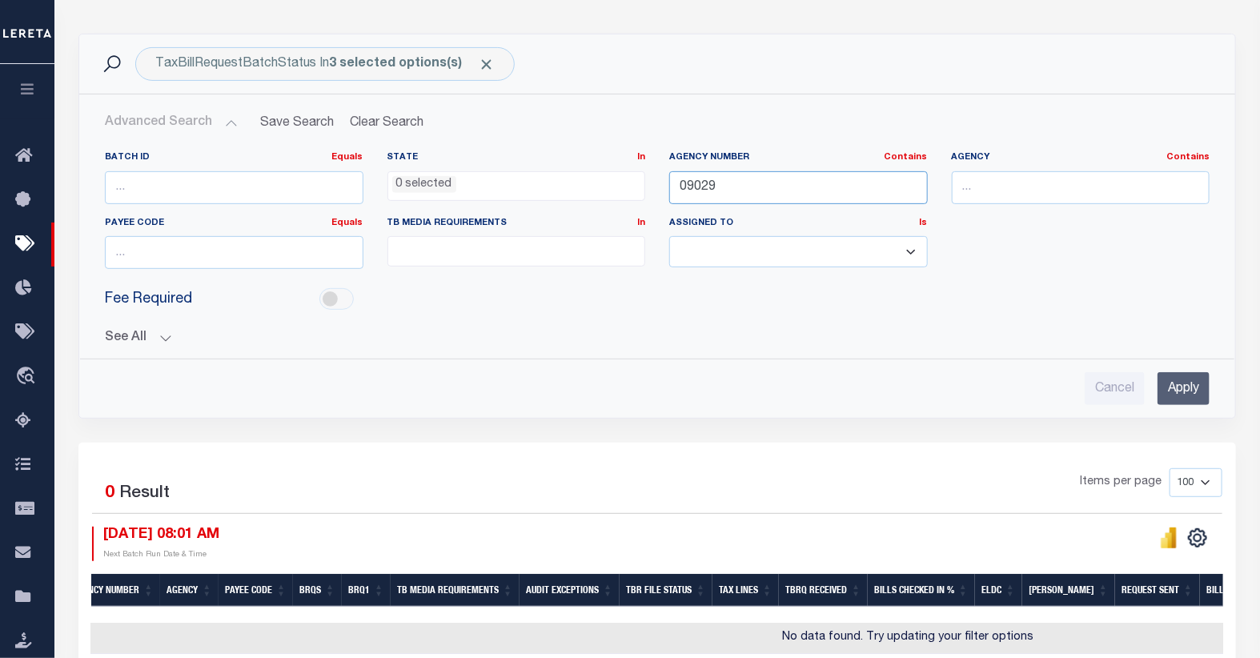
click at [726, 181] on input "09029" at bounding box center [798, 187] width 259 height 33
type input "09064"
click at [1180, 394] on input "Apply" at bounding box center [1184, 388] width 52 height 33
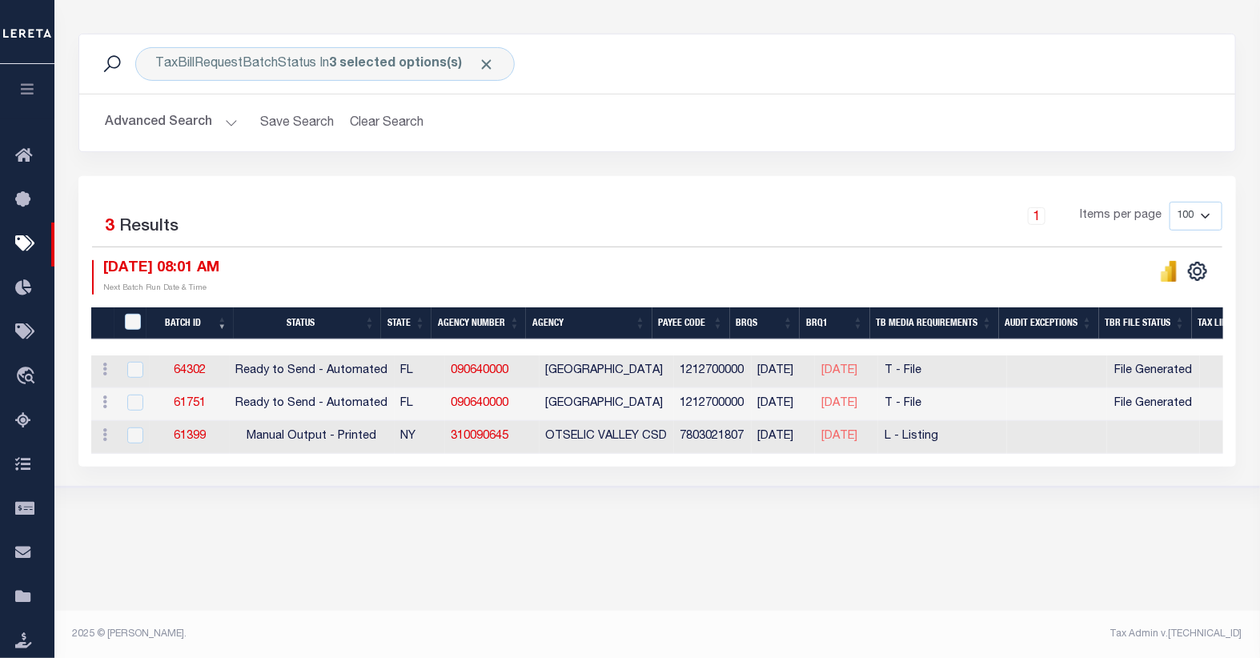
scroll to position [0, 0]
click at [139, 370] on input "checkbox" at bounding box center [137, 370] width 16 height 16
checkbox input "true"
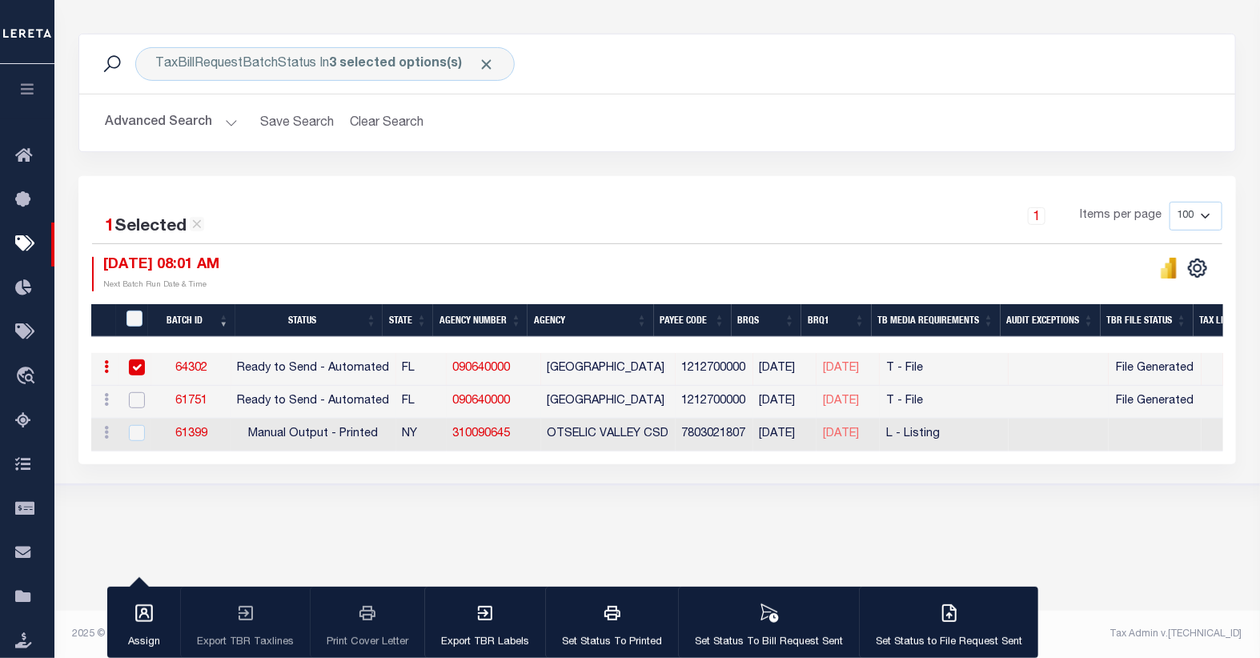
click at [133, 396] on input "checkbox" at bounding box center [137, 400] width 16 height 16
checkbox input "true"
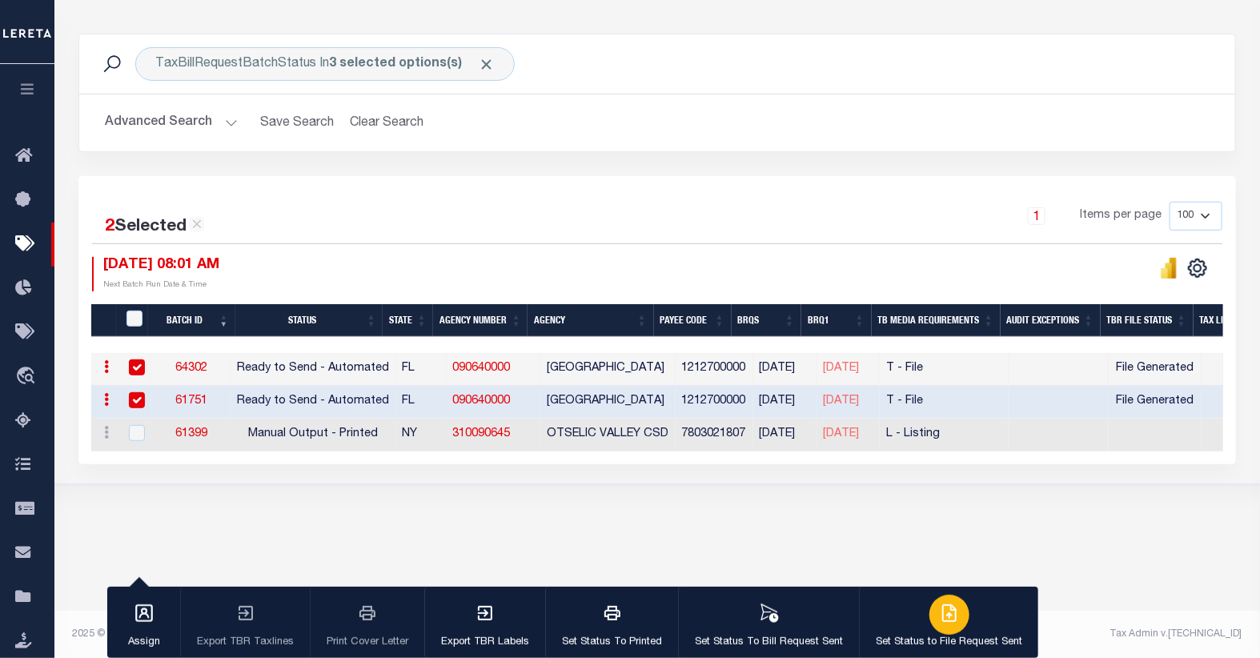
click at [942, 612] on icon "button" at bounding box center [949, 613] width 19 height 19
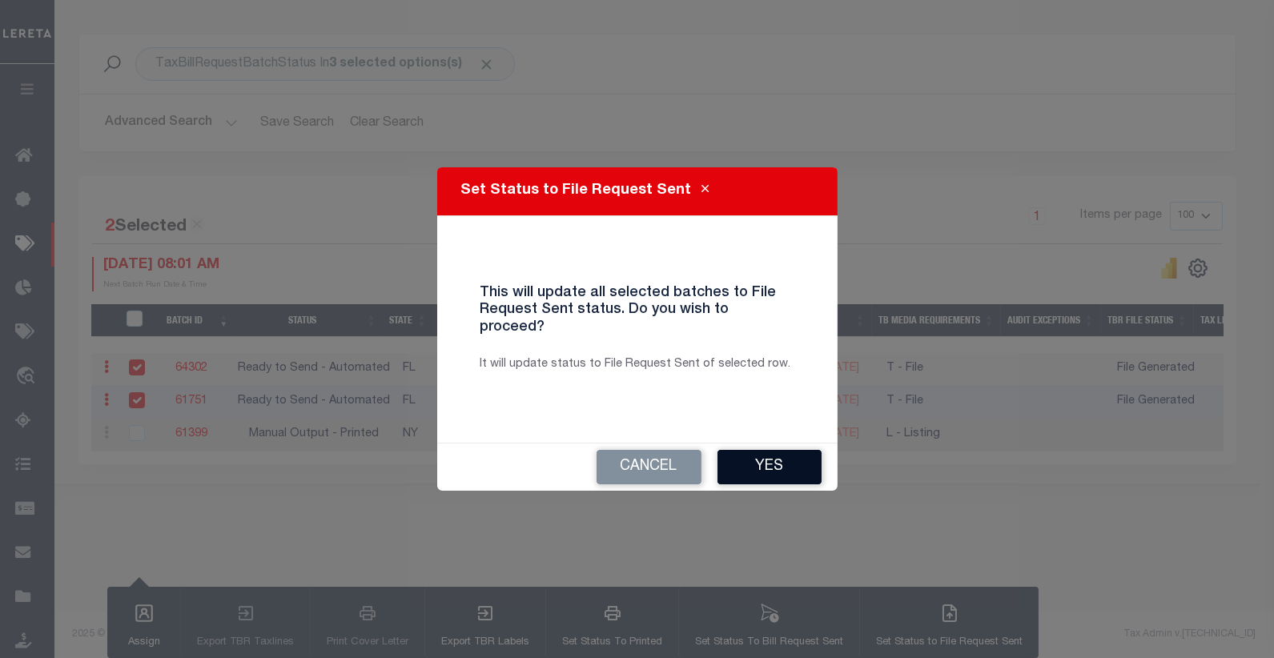
click at [766, 458] on button "Yes" at bounding box center [769, 467] width 104 height 34
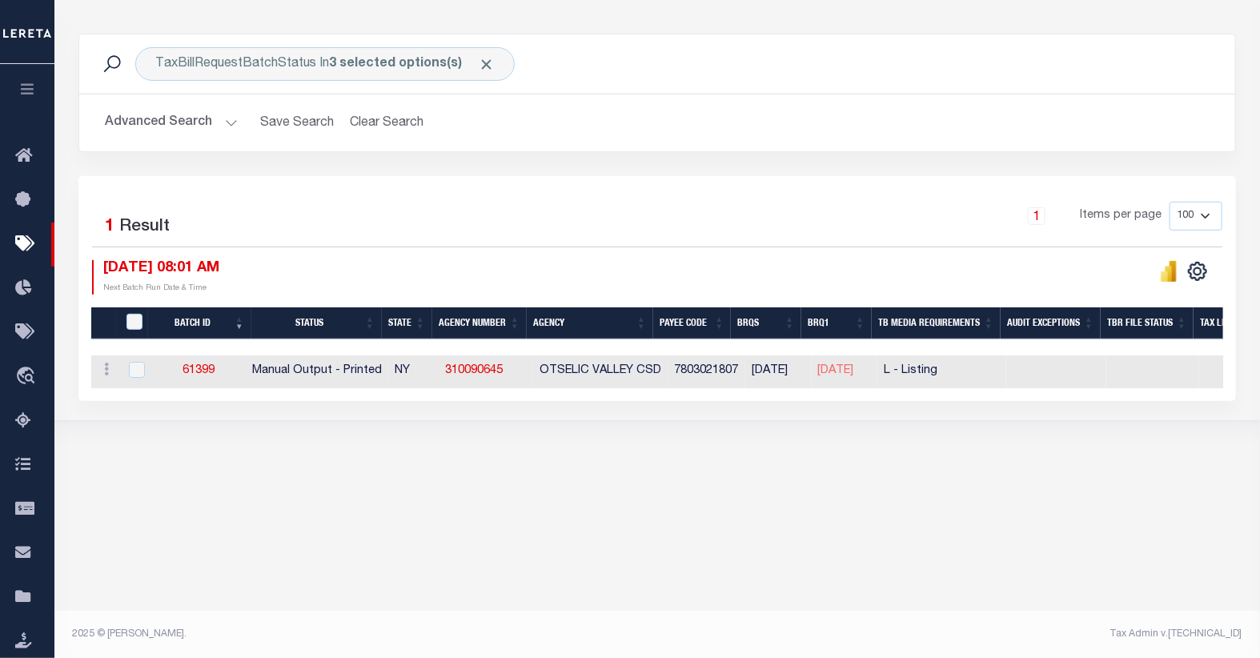
click at [178, 130] on button "Advanced Search" at bounding box center [171, 122] width 133 height 31
